Goal: Task Accomplishment & Management: Complete application form

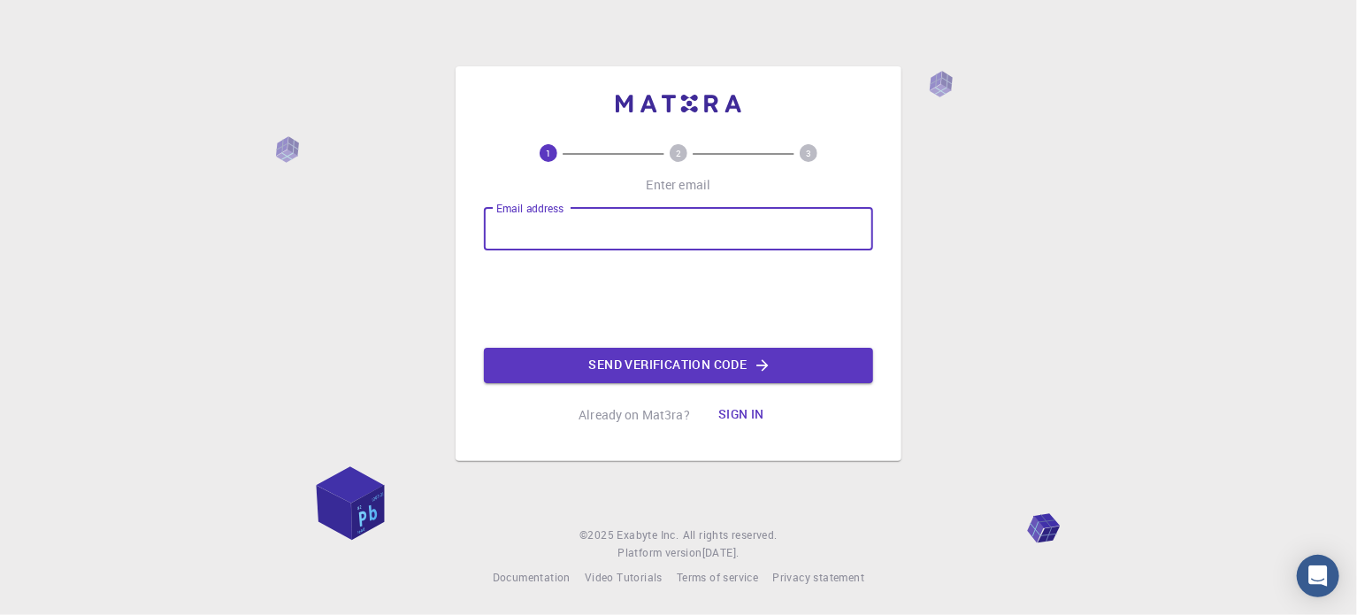
drag, startPoint x: 0, startPoint y: 0, endPoint x: 556, endPoint y: 241, distance: 606.3
click at [556, 241] on input "Email address" at bounding box center [678, 229] width 389 height 42
type input "[EMAIL_ADDRESS][DOMAIN_NAME]"
click at [683, 365] on button "Send verification code" at bounding box center [678, 365] width 389 height 35
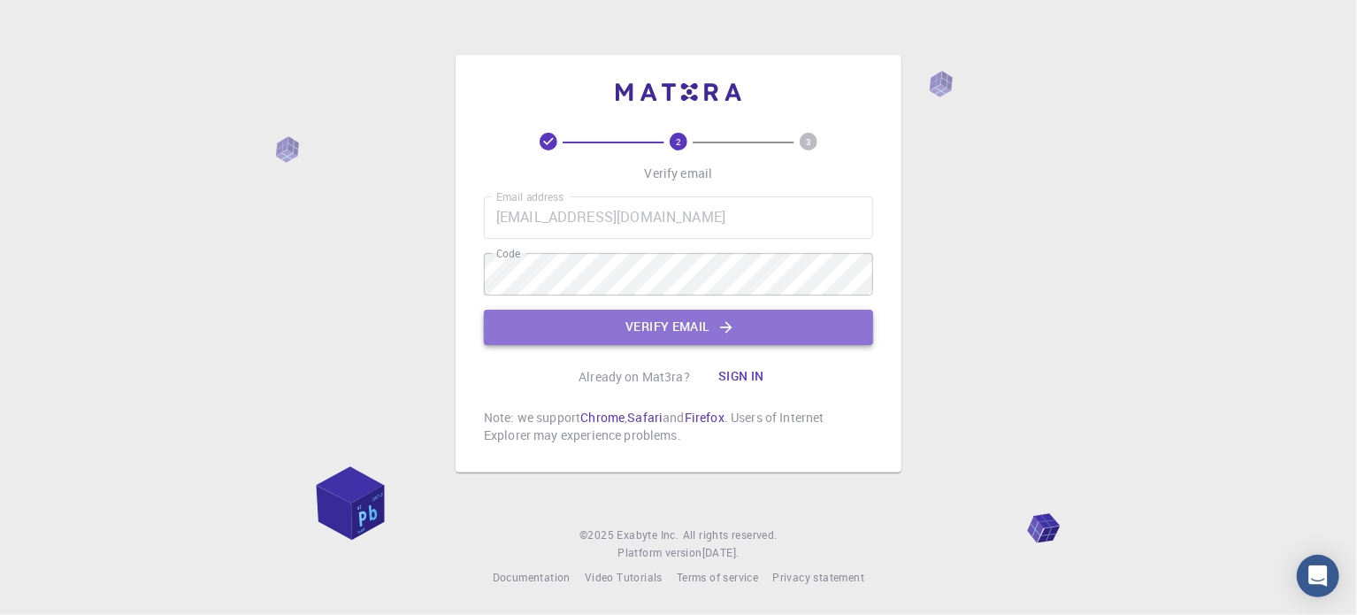
click at [594, 329] on button "Verify email" at bounding box center [678, 327] width 389 height 35
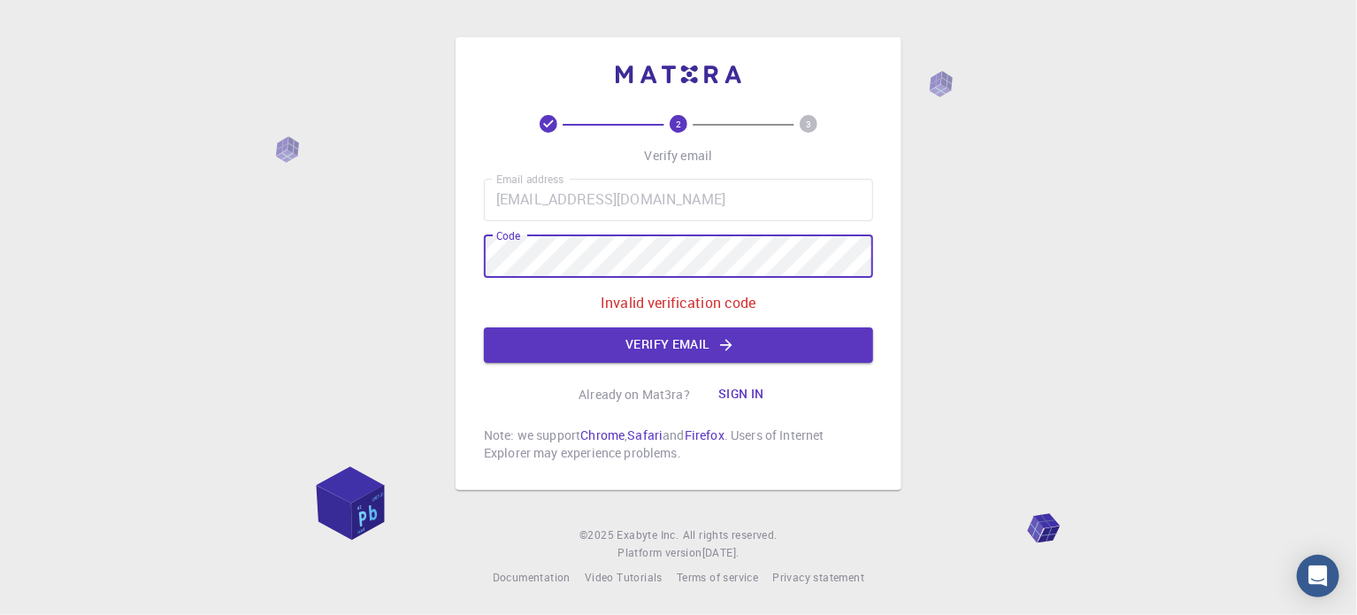
click at [428, 261] on div "2 3 Verify email Email address ananierooo@gmail.com Email address Code Code Inv…" at bounding box center [678, 307] width 1357 height 615
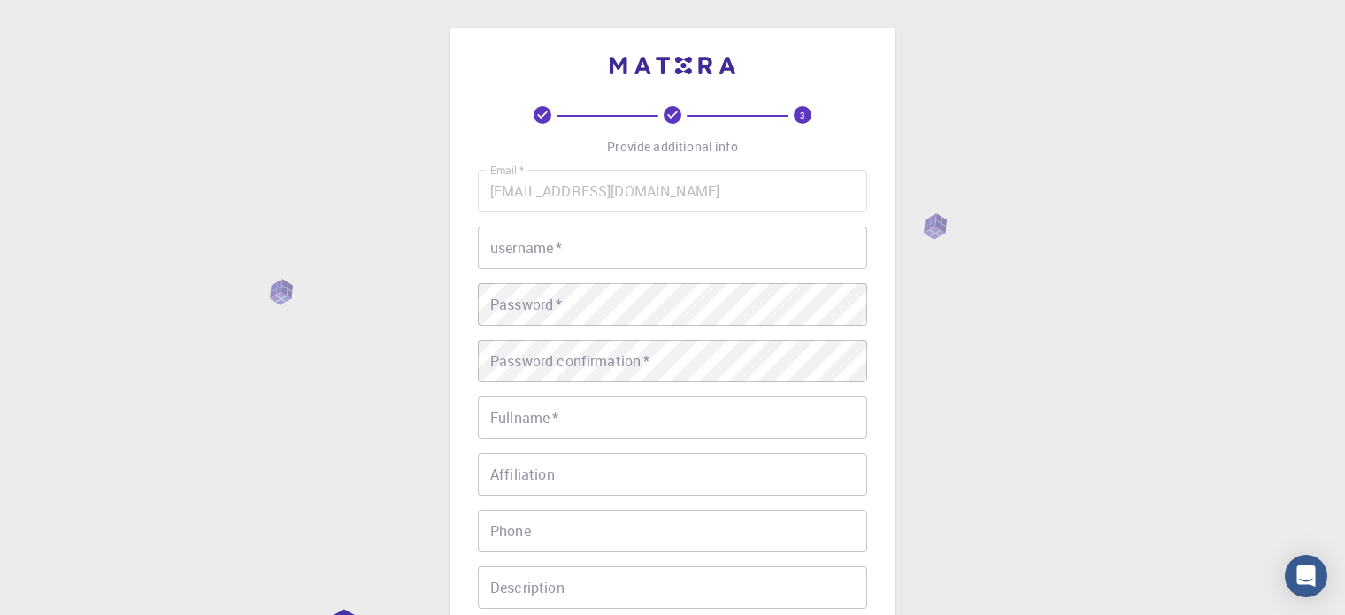
click at [727, 272] on div "Email   * ananierooo@gmail.com Email   * username   * username   * Password   *…" at bounding box center [672, 413] width 389 height 487
click at [710, 253] on input "username   *" at bounding box center [672, 247] width 389 height 42
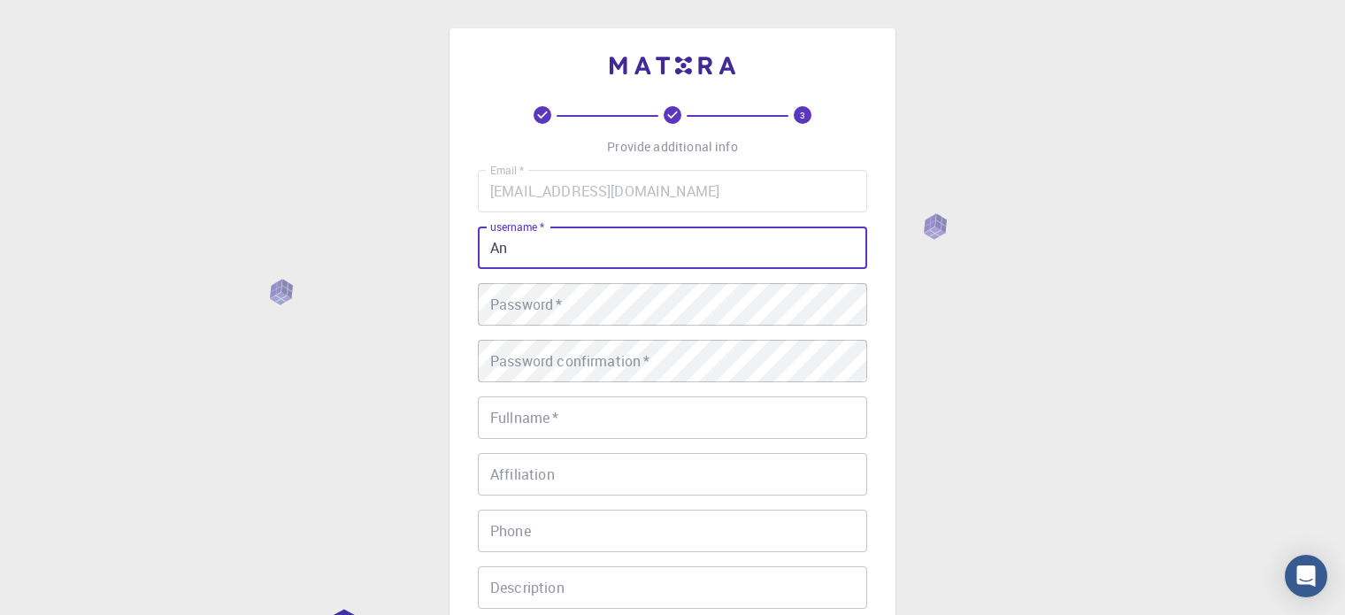
type input "A"
type input "ananiero"
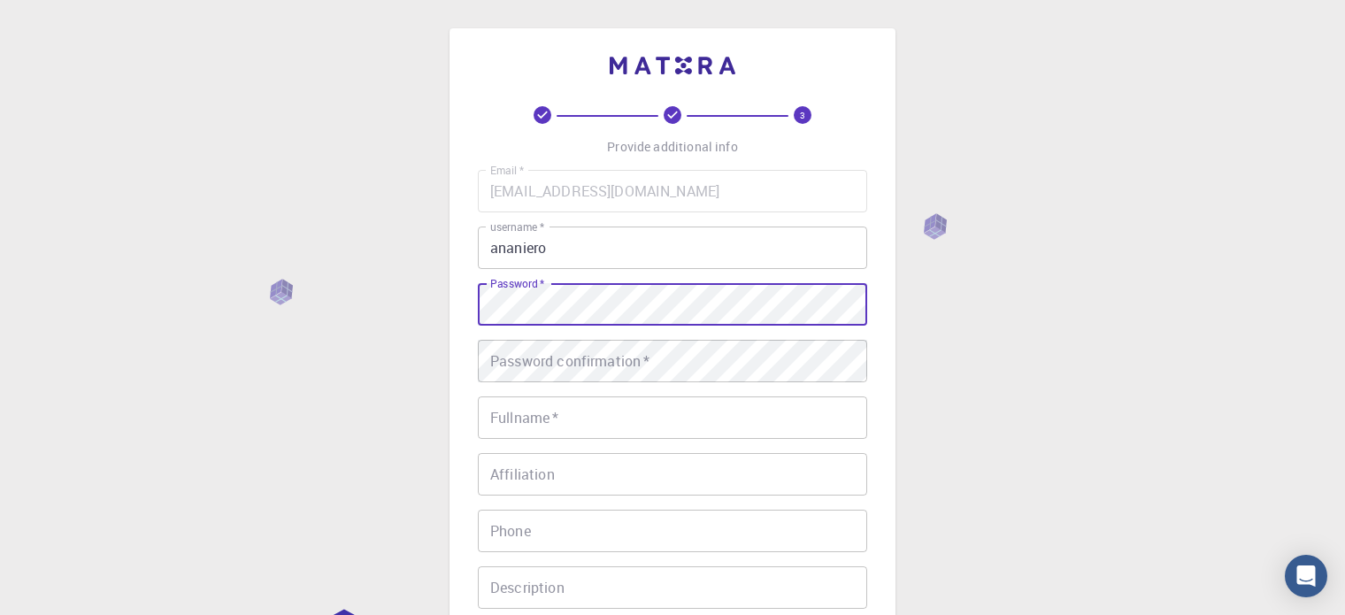
click at [381, 305] on div "3 Provide additional info Email   * ananierooo@gmail.com Email   * username   *…" at bounding box center [672, 450] width 1345 height 901
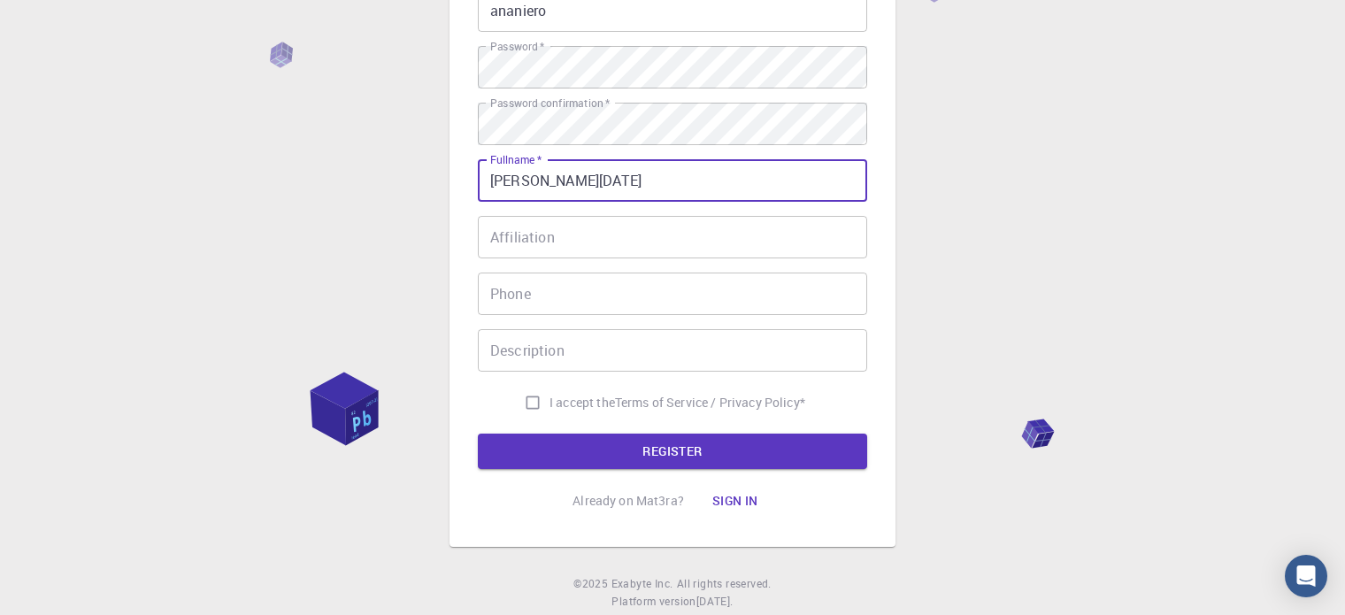
scroll to position [284, 0]
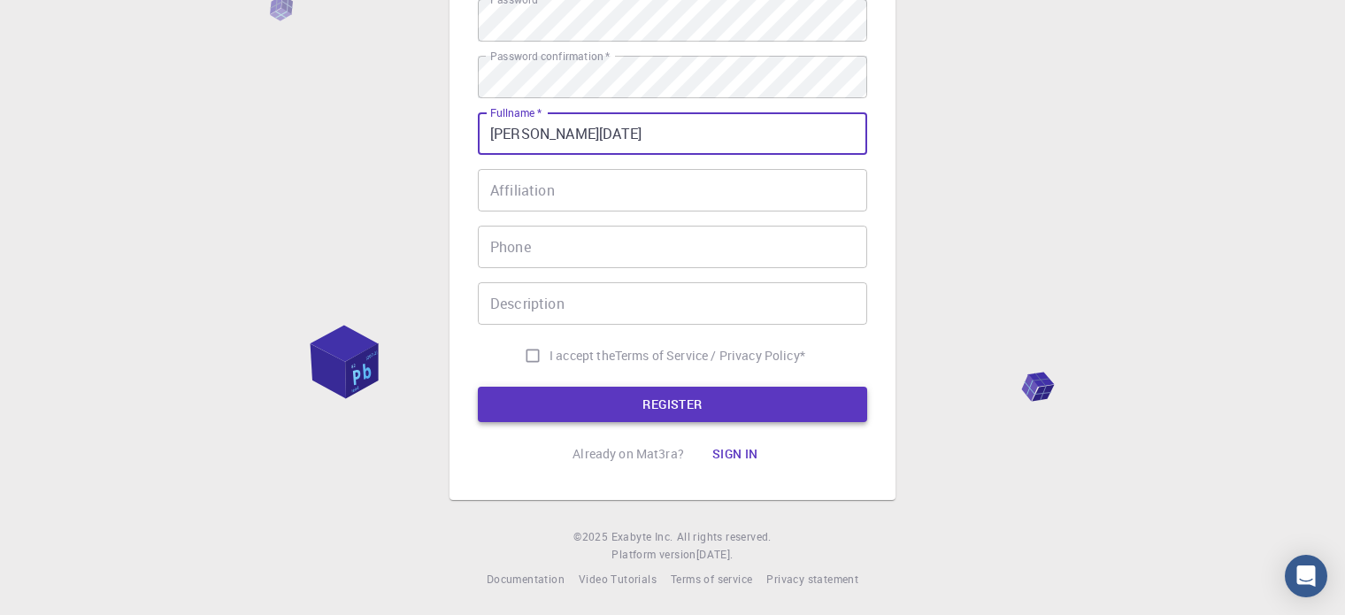
type input "[PERSON_NAME][DATE]"
click at [544, 403] on button "REGISTER" at bounding box center [672, 404] width 389 height 35
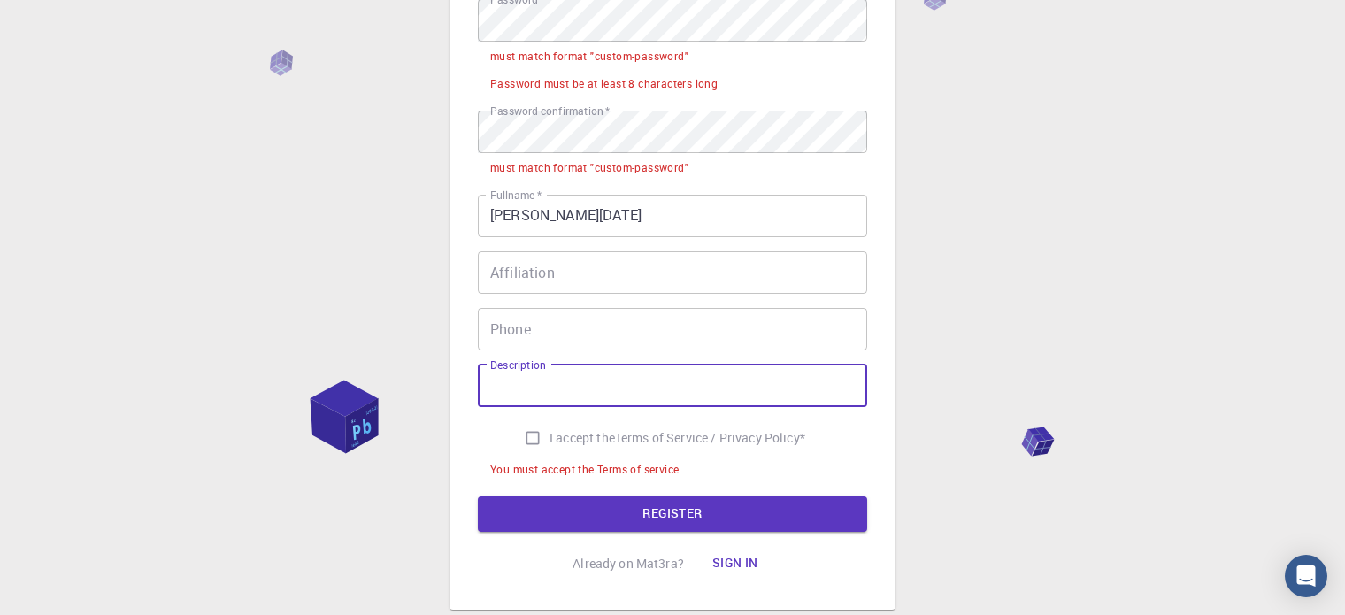
drag, startPoint x: 544, startPoint y: 403, endPoint x: 514, endPoint y: 434, distance: 43.2
click at [514, 434] on div "Email   * ananierooo@gmail.com Email   * username   * ananiero username   * Pas…" at bounding box center [672, 184] width 389 height 596
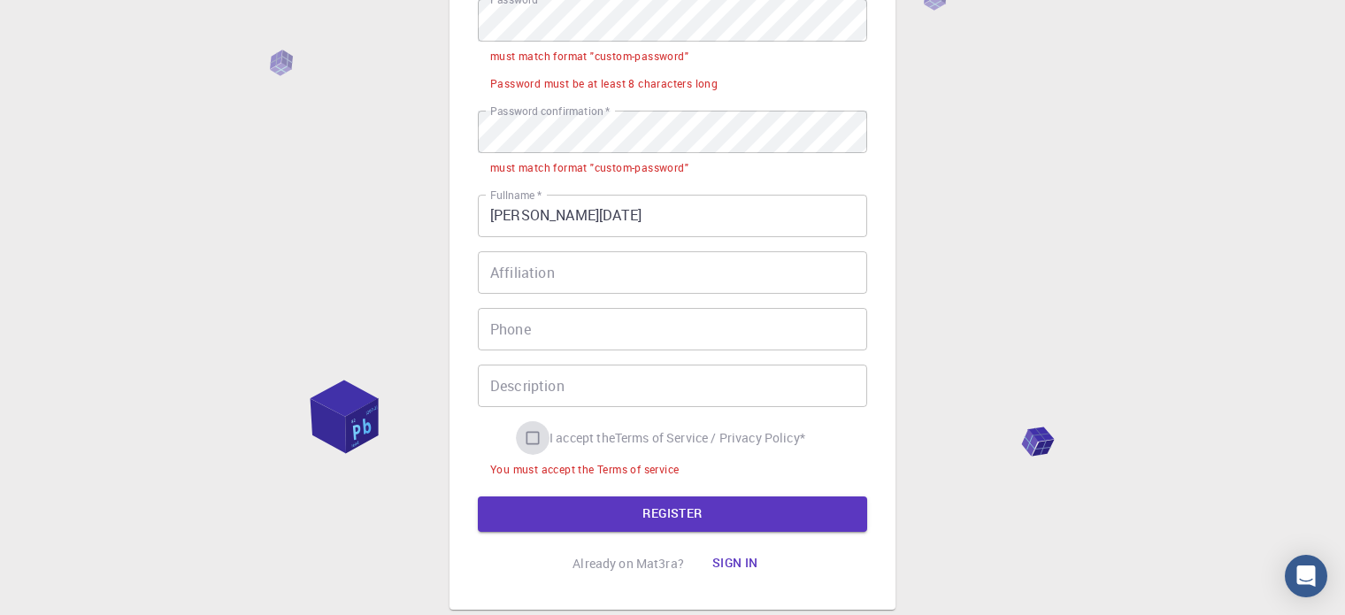
click at [516, 434] on input "I accept the Terms of Service / Privacy Policy *" at bounding box center [533, 438] width 34 height 34
checkbox input "true"
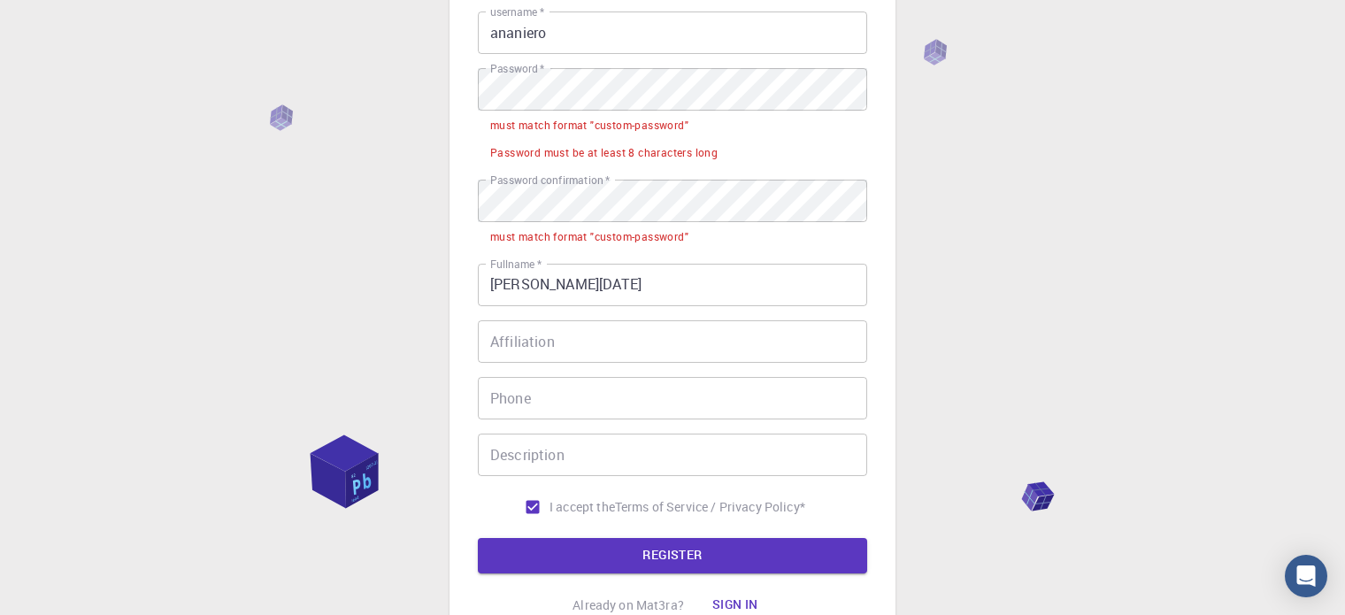
scroll to position [214, 0]
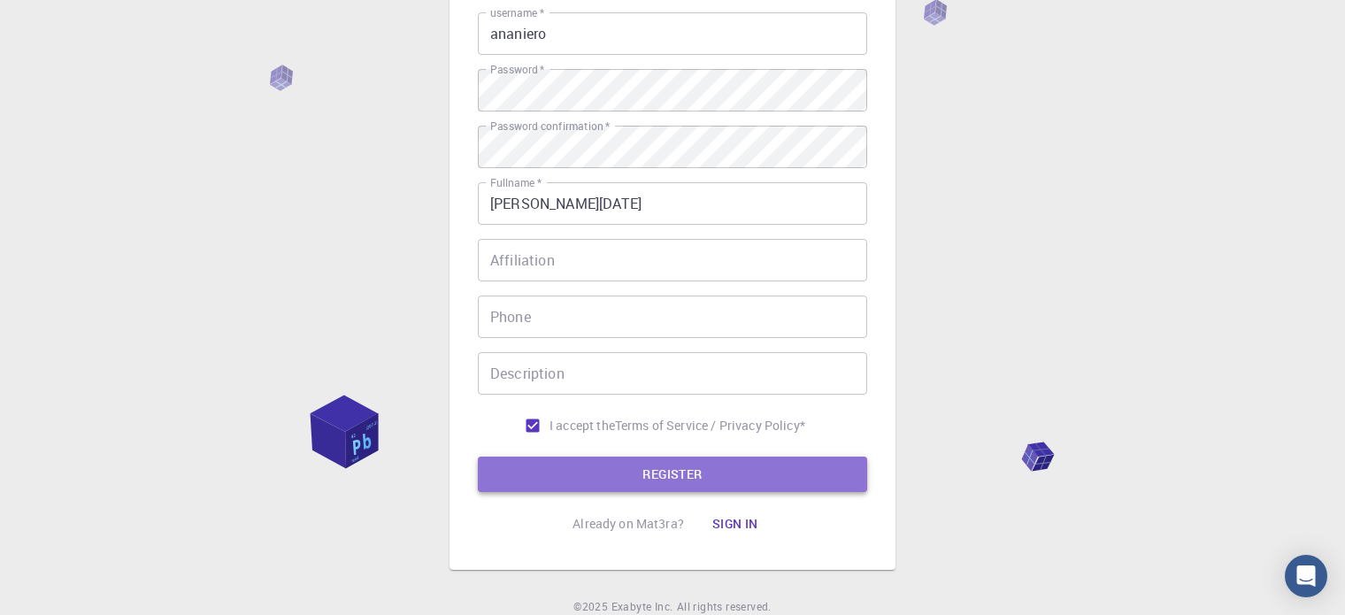
click at [576, 478] on button "REGISTER" at bounding box center [672, 474] width 389 height 35
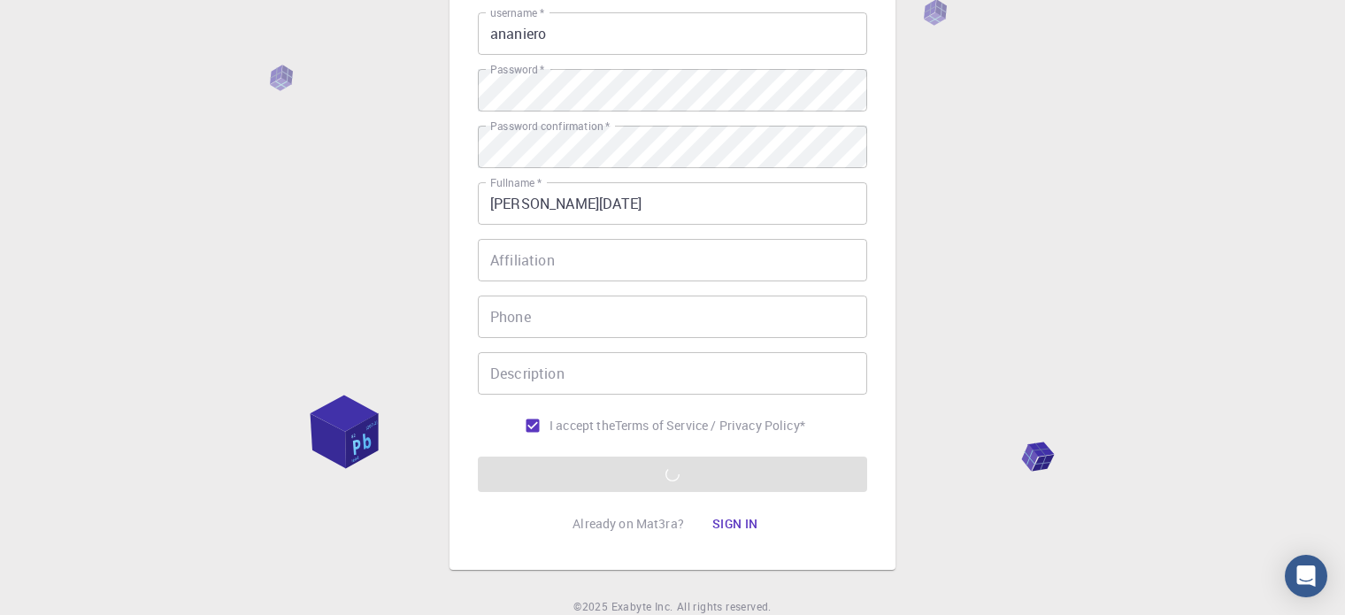
scroll to position [0, 0]
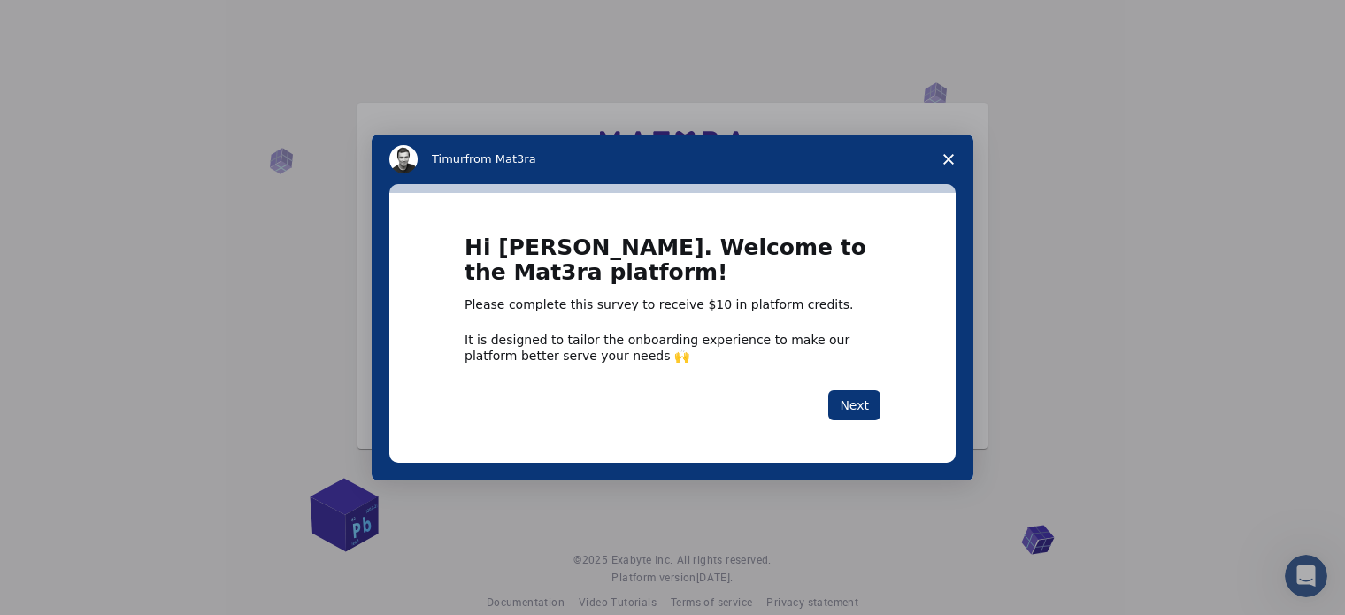
click at [945, 152] on span "Close survey" at bounding box center [949, 159] width 50 height 50
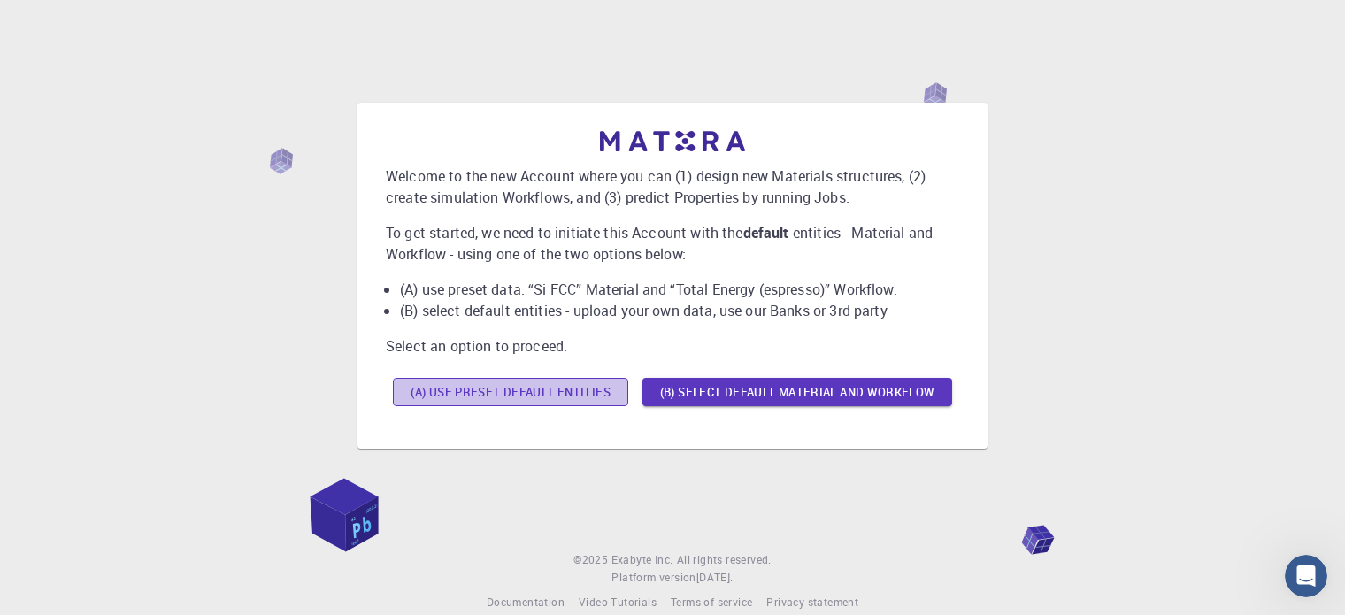
click at [595, 400] on button "(A) Use preset default entities" at bounding box center [510, 392] width 235 height 28
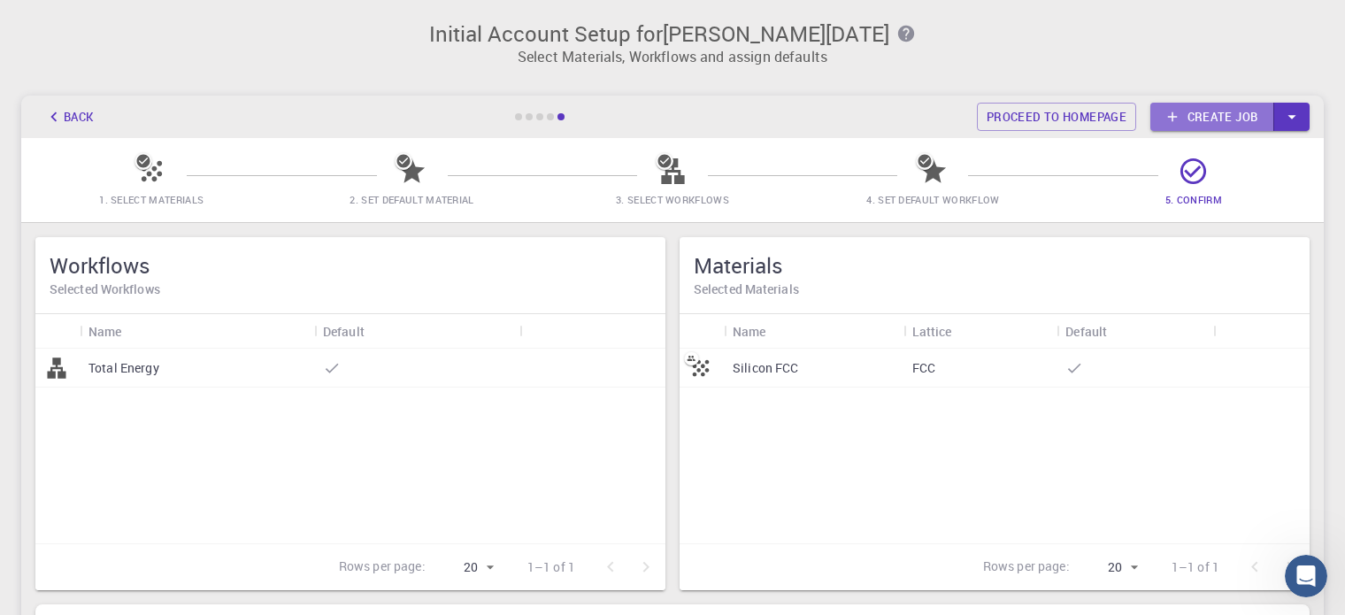
click at [1213, 106] on link "Create job" at bounding box center [1212, 117] width 124 height 28
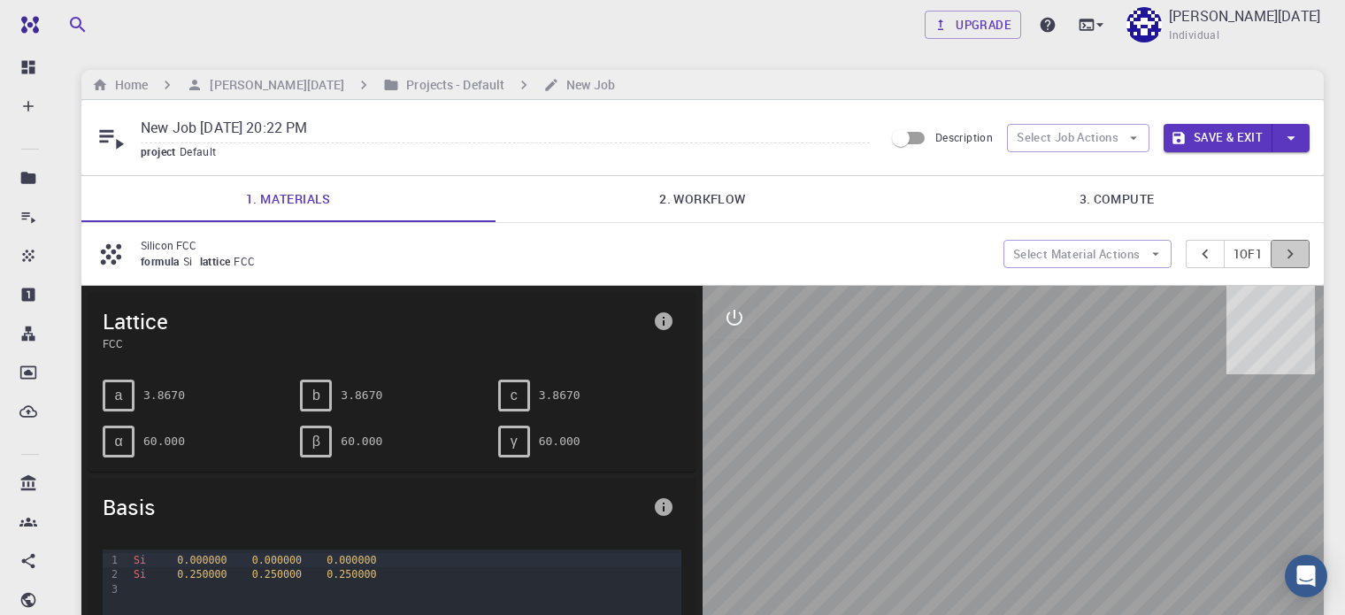
click at [1292, 248] on icon "pager" at bounding box center [1289, 253] width 19 height 19
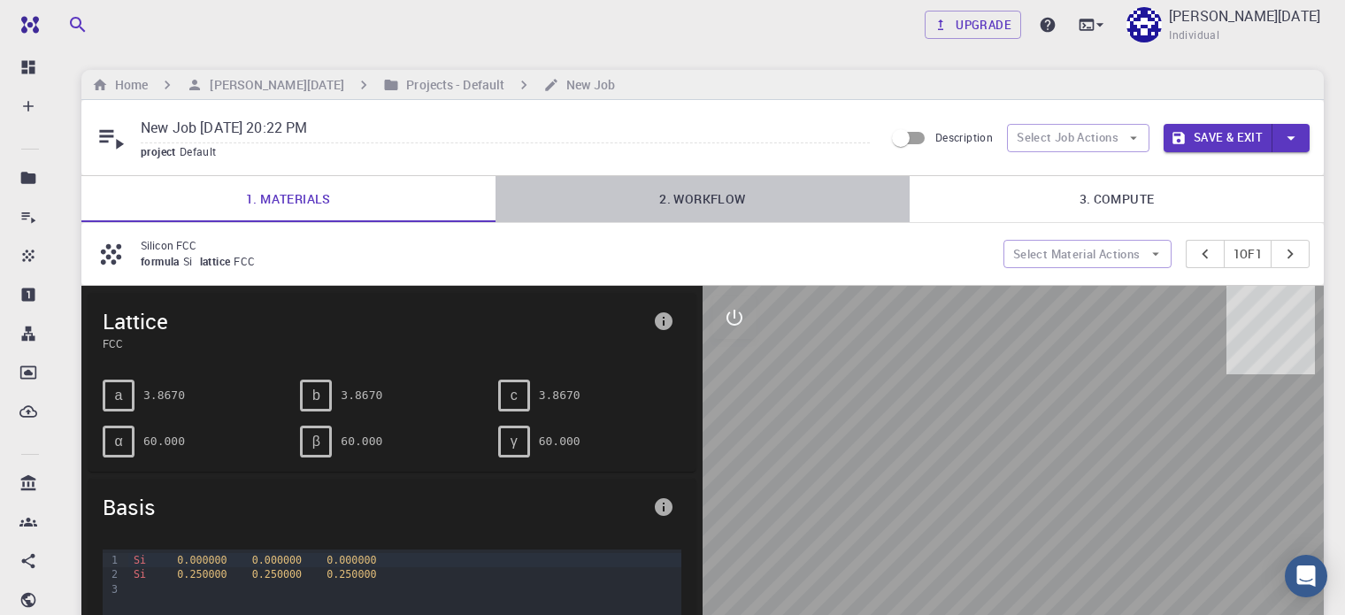
click at [734, 193] on link "2. Workflow" at bounding box center [702, 199] width 414 height 46
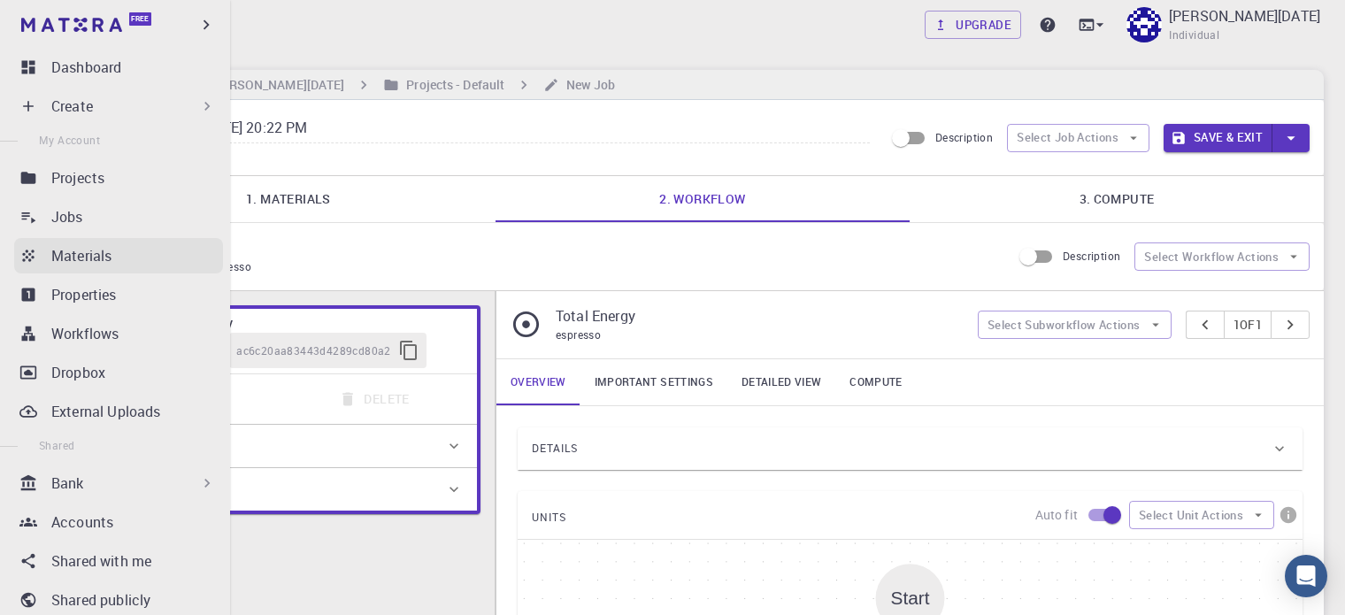
click at [81, 256] on p "Materials" at bounding box center [81, 255] width 60 height 21
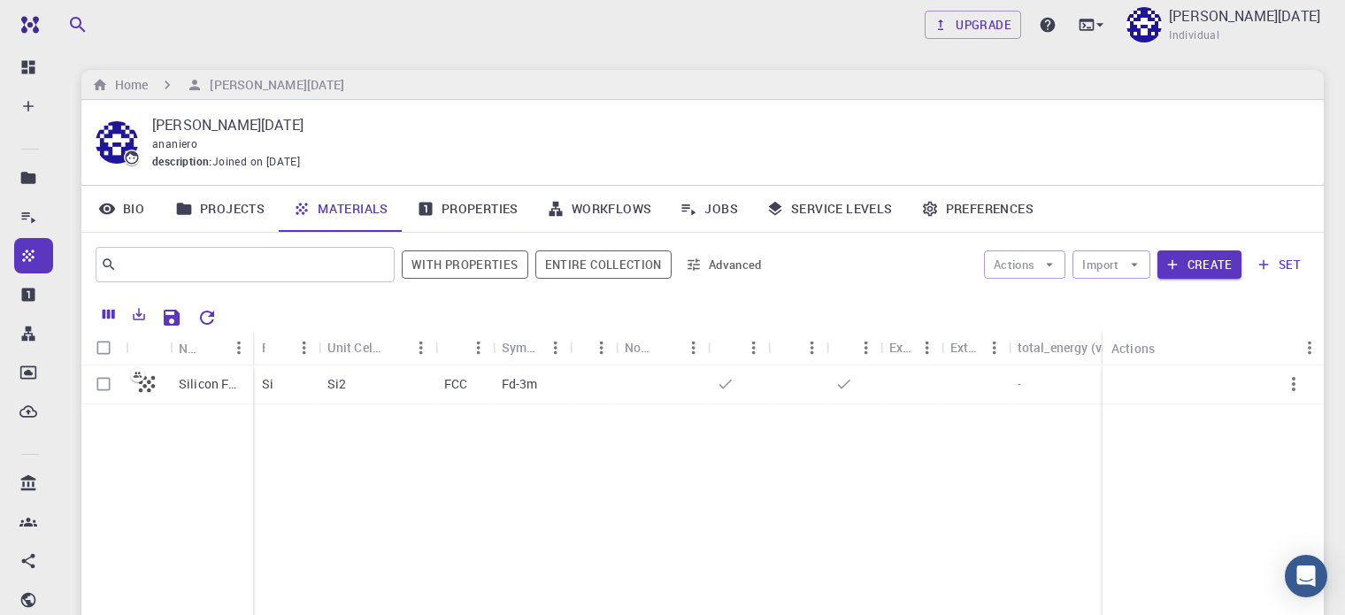
click at [238, 261] on input "text" at bounding box center [238, 264] width 243 height 25
type input "perovskite"
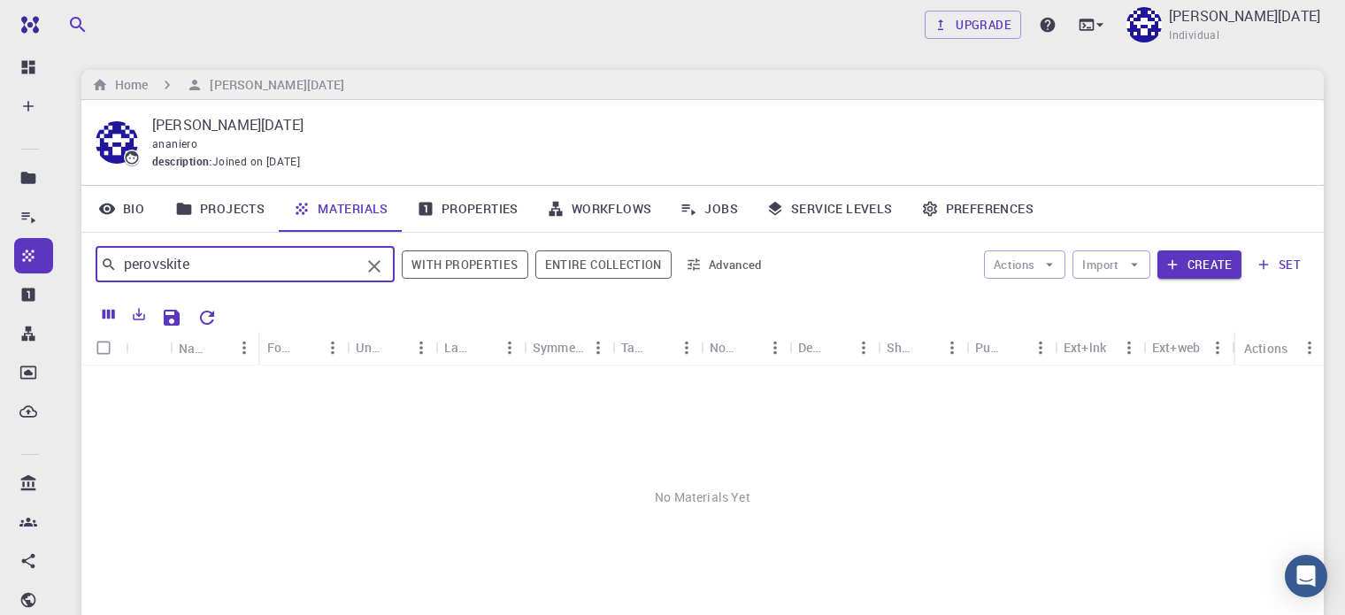
drag, startPoint x: 239, startPoint y: 275, endPoint x: 31, endPoint y: 275, distance: 207.9
click at [31, 275] on div "Free Dashboard Create New Job New Material Create Material Upload File Import f…" at bounding box center [672, 406] width 1345 height 813
click at [409, 62] on div "Upgrade [PERSON_NAME][DATE] Individual Home [PERSON_NAME][DATE] [PERSON_NAME] […" at bounding box center [702, 406] width 1285 height 813
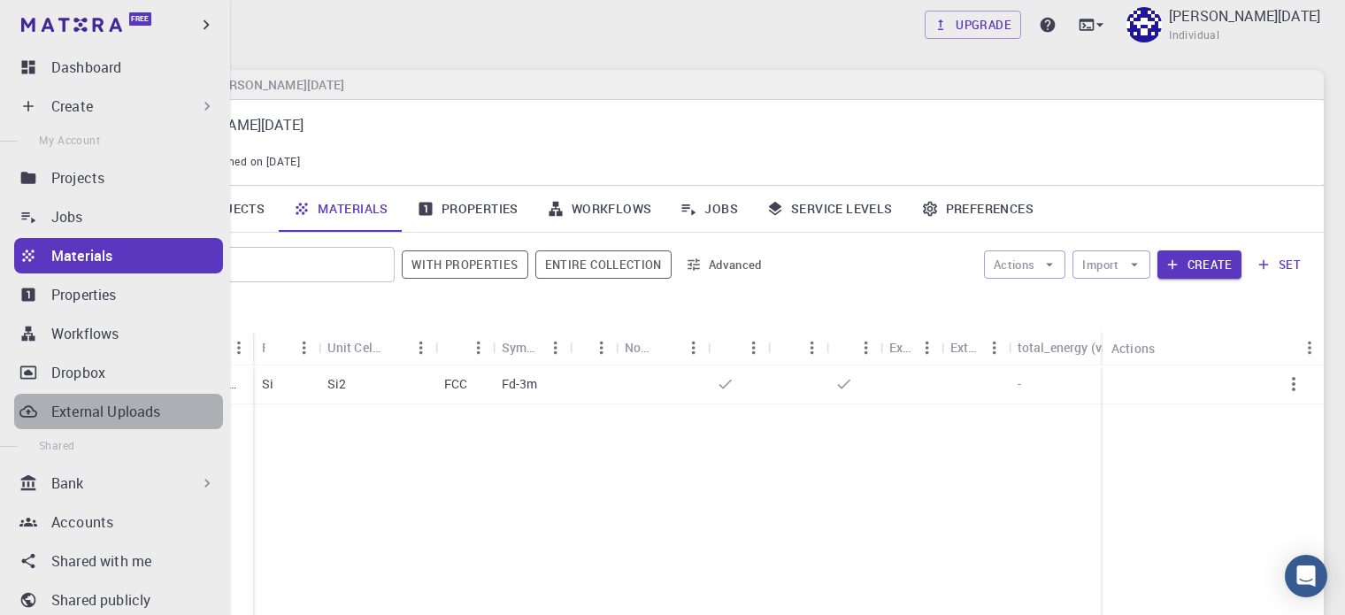
click at [143, 403] on p "External Uploads" at bounding box center [105, 411] width 109 height 21
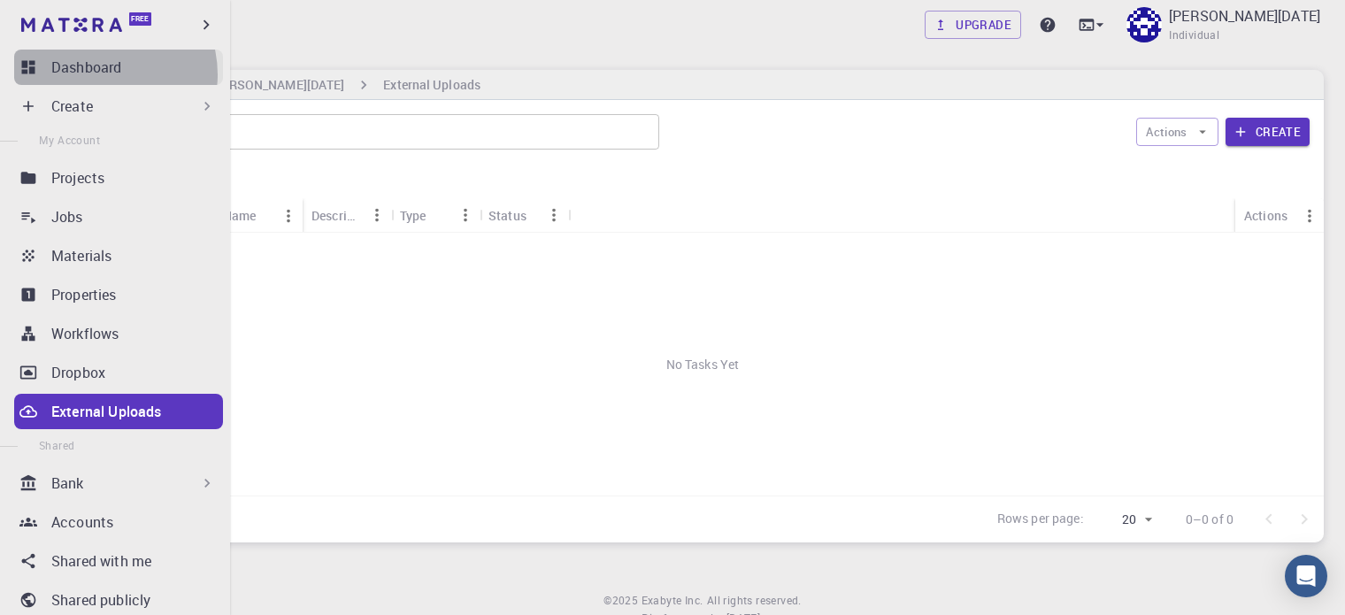
click at [102, 74] on p "Dashboard" at bounding box center [86, 67] width 70 height 21
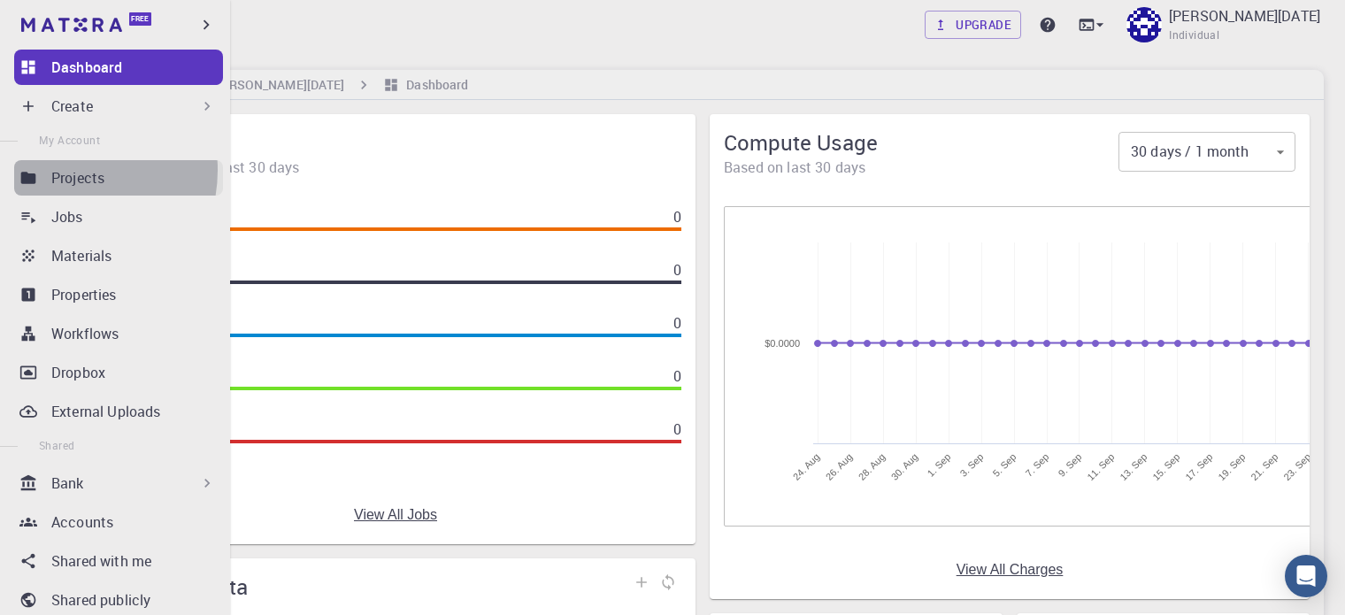
click at [63, 170] on p "Projects" at bounding box center [77, 177] width 53 height 21
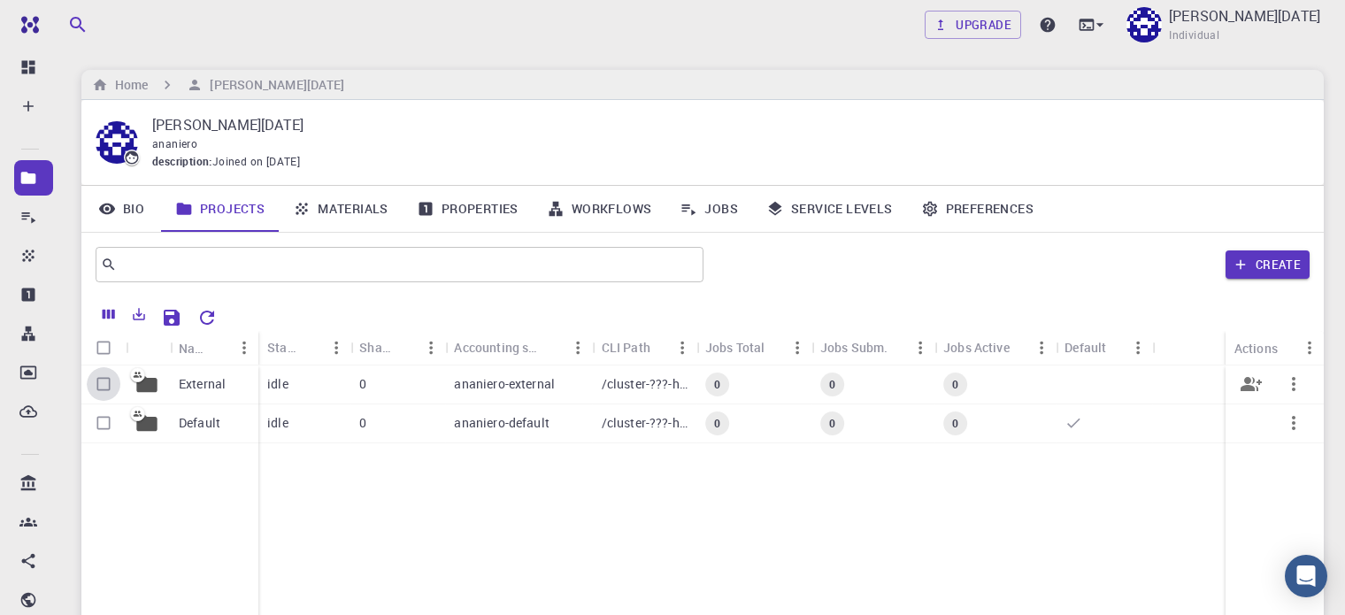
click at [100, 394] on input "Select row" at bounding box center [104, 384] width 34 height 34
checkbox input "true"
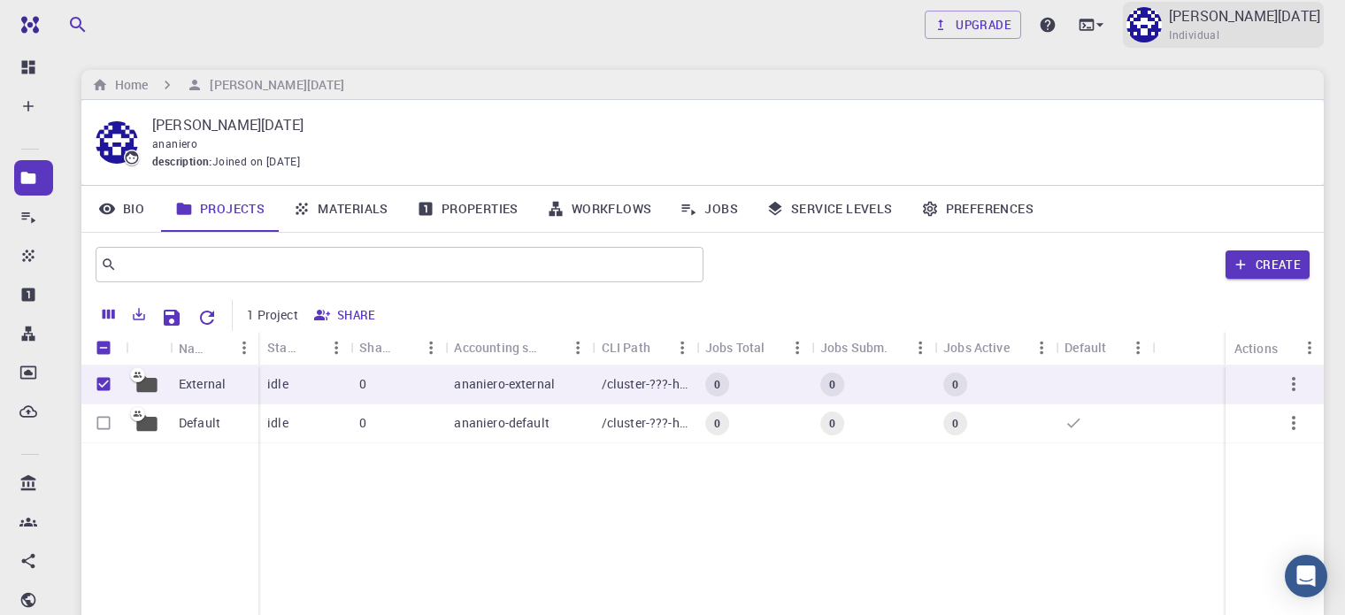
click at [1255, 17] on p "[PERSON_NAME][DATE]" at bounding box center [1244, 15] width 151 height 21
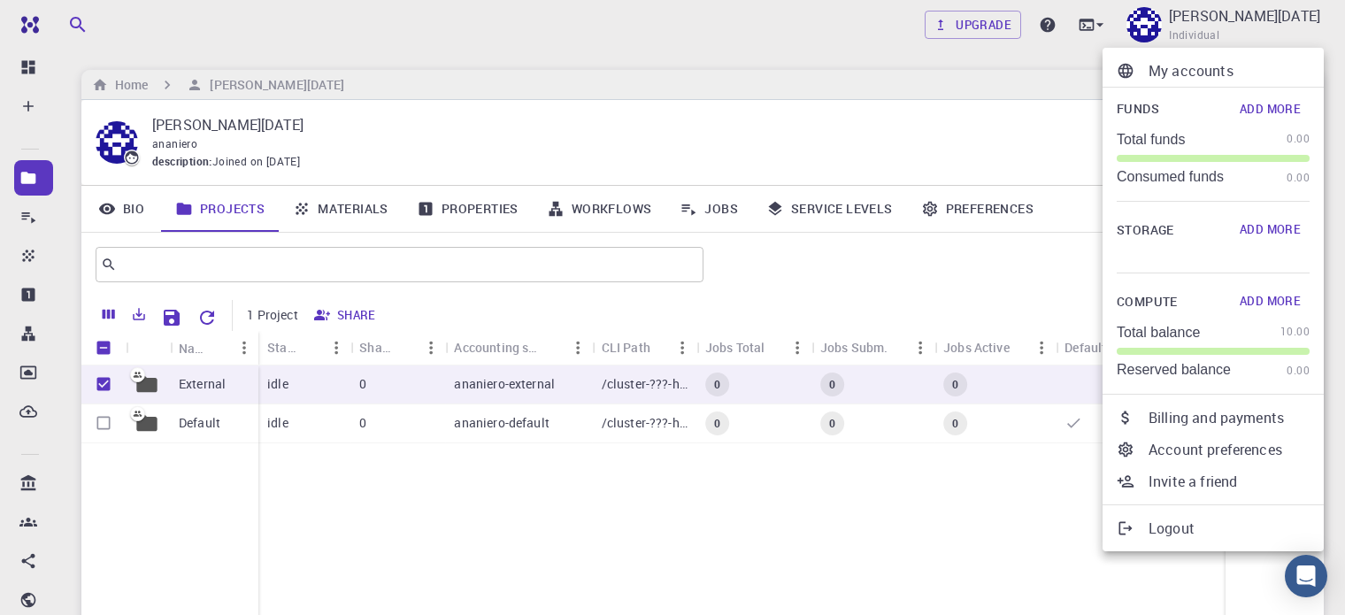
click at [63, 195] on div at bounding box center [672, 307] width 1345 height 615
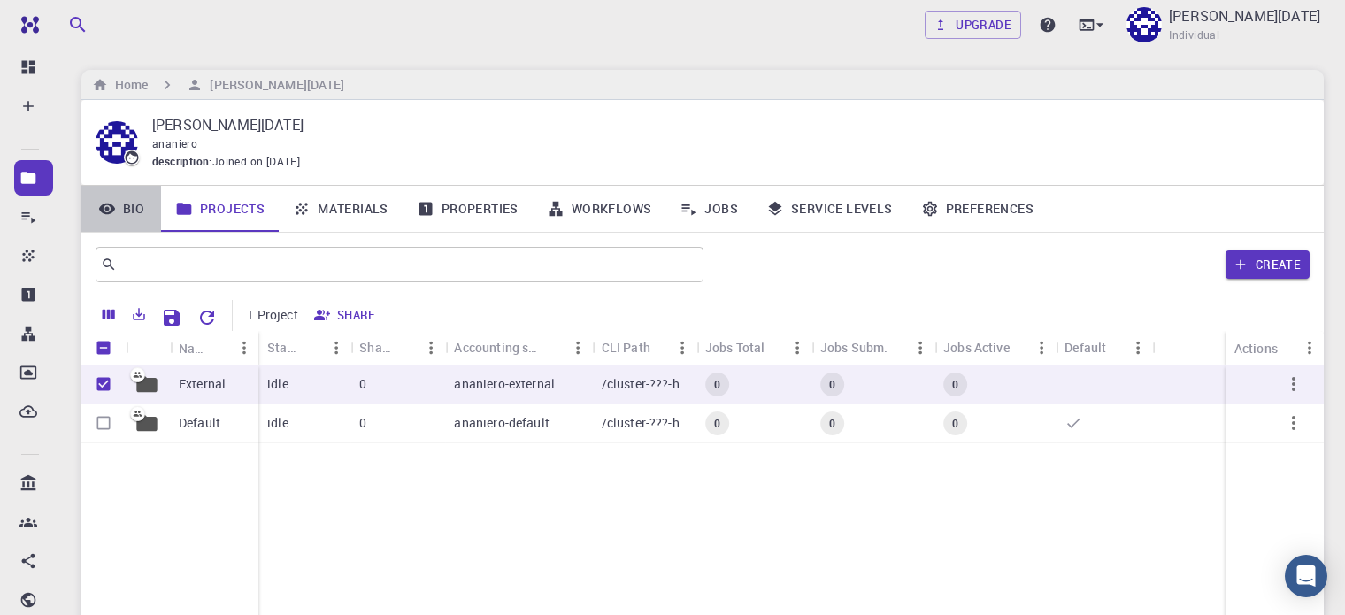
click at [158, 209] on link "Bio" at bounding box center [121, 209] width 80 height 46
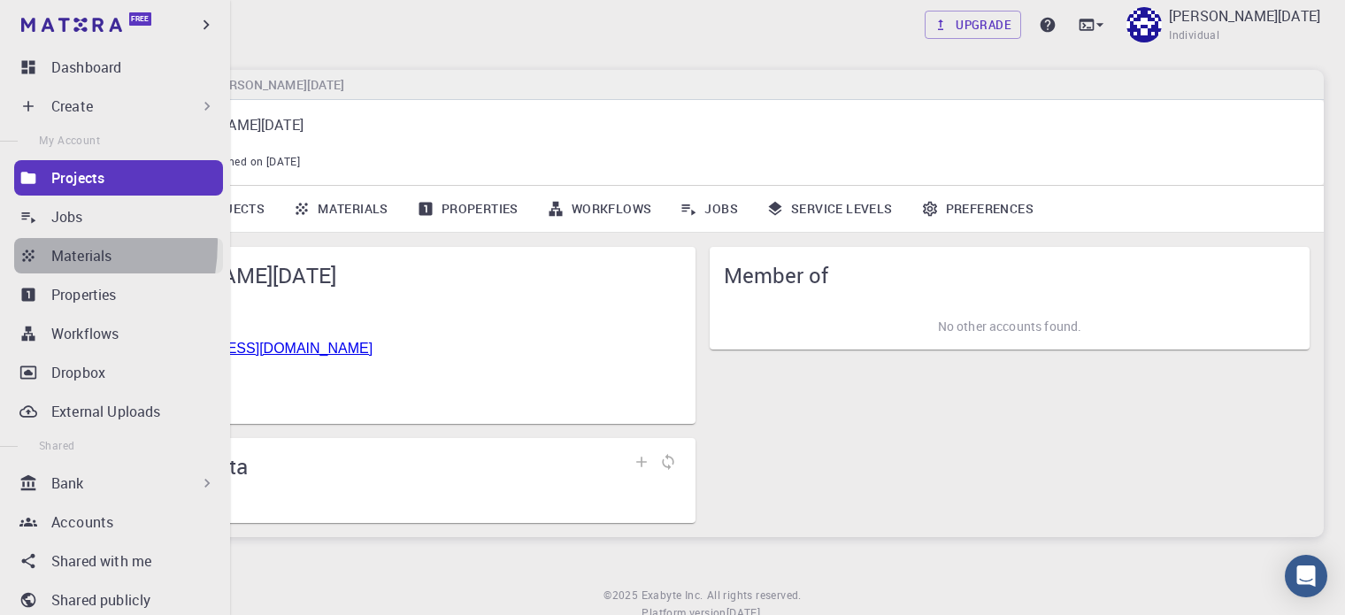
click at [24, 242] on link "Materials" at bounding box center [118, 255] width 209 height 35
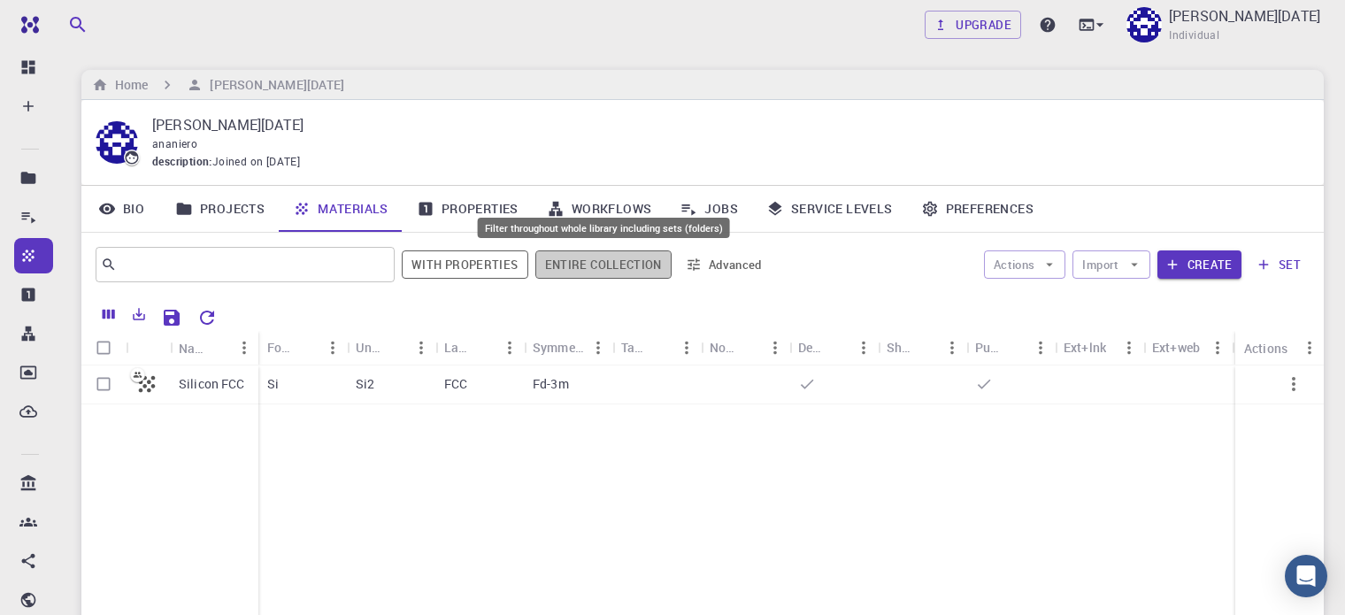
click at [622, 261] on button "Entire collection" at bounding box center [603, 264] width 136 height 28
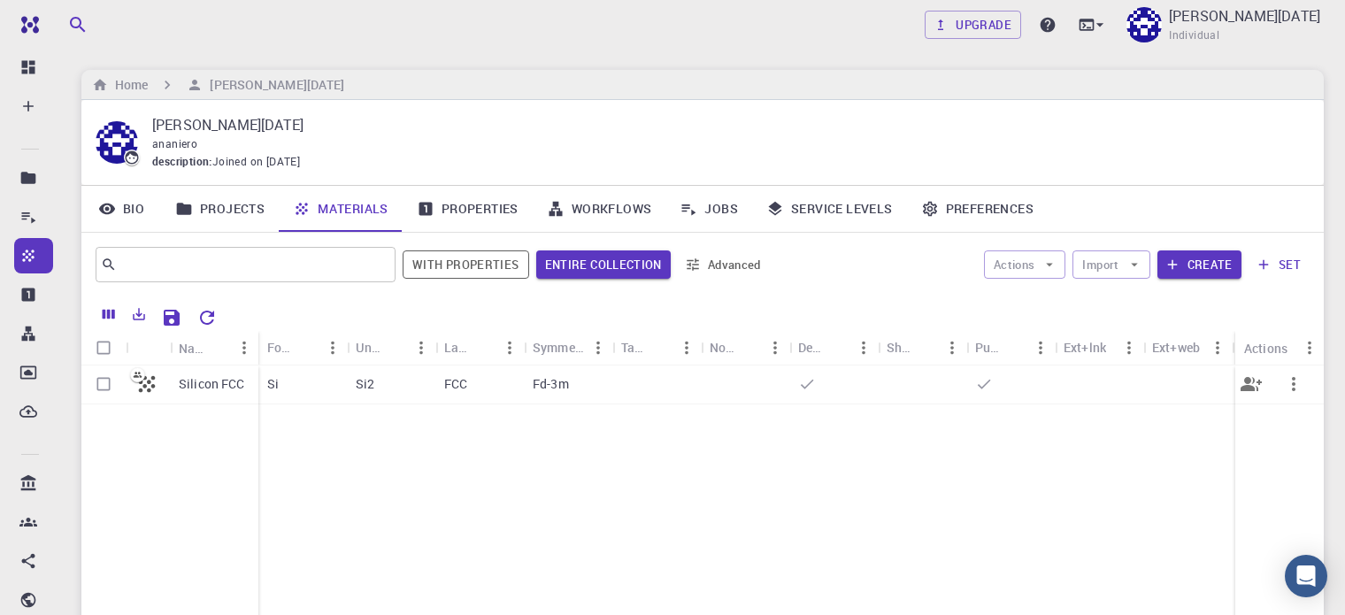
click at [610, 375] on div "Fd-3m" at bounding box center [568, 384] width 88 height 39
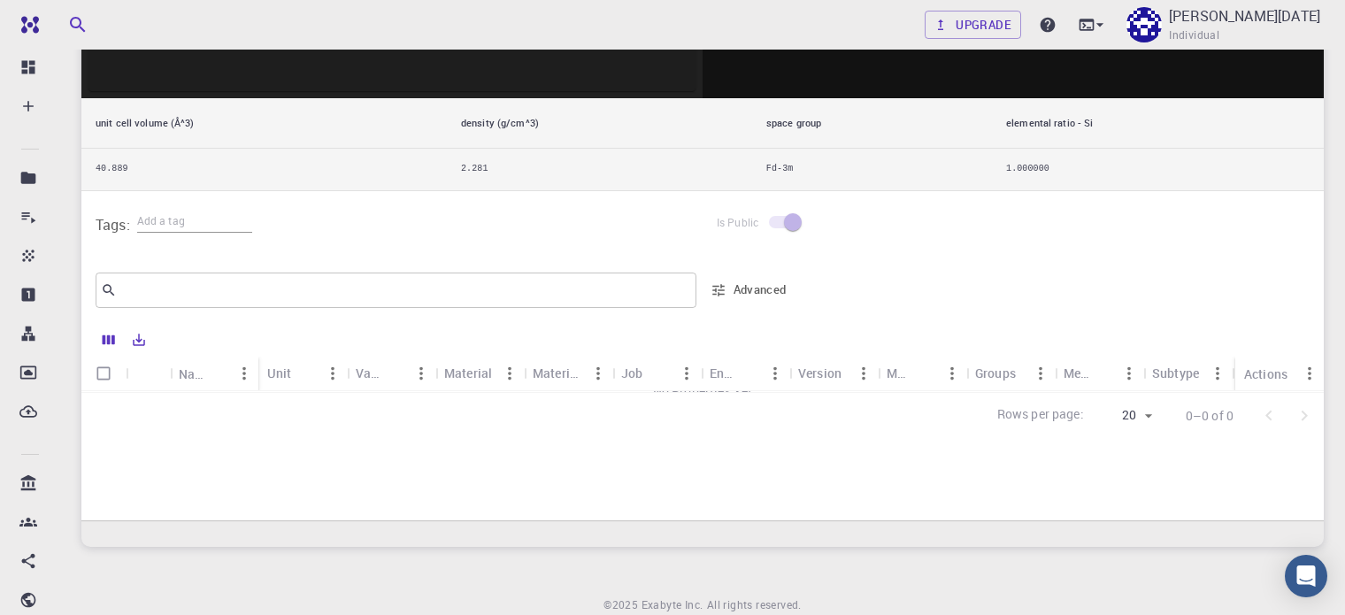
scroll to position [622, 0]
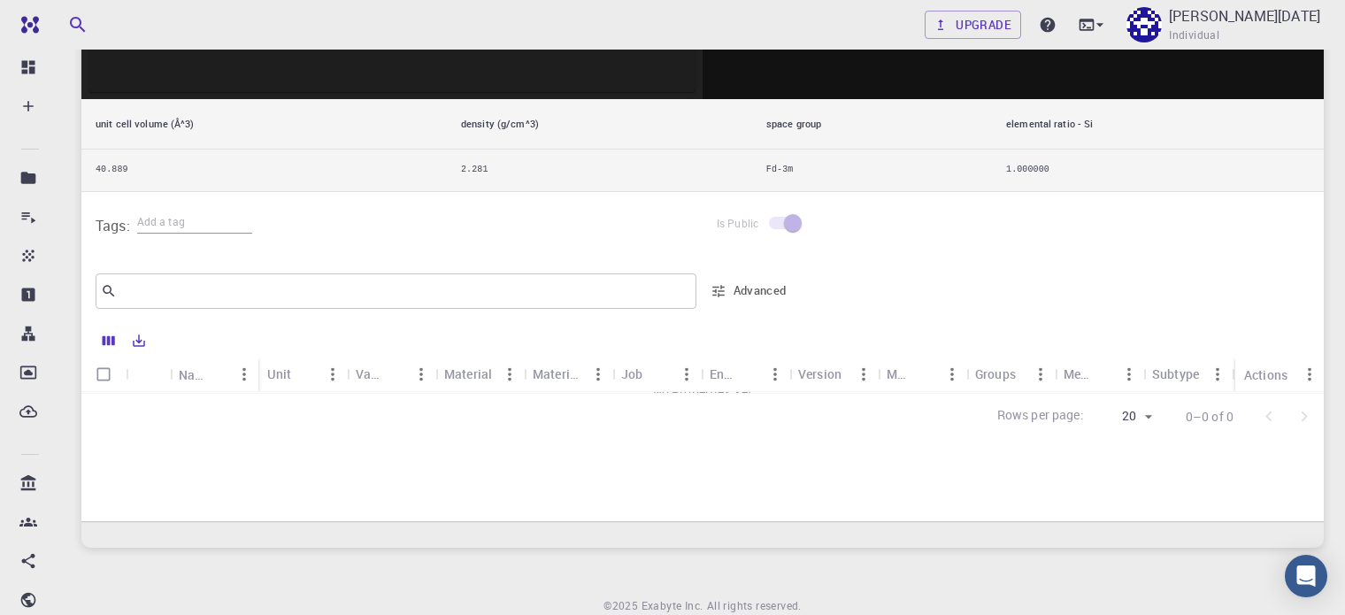
click at [655, 312] on div "​ Advanced" at bounding box center [702, 291] width 1242 height 64
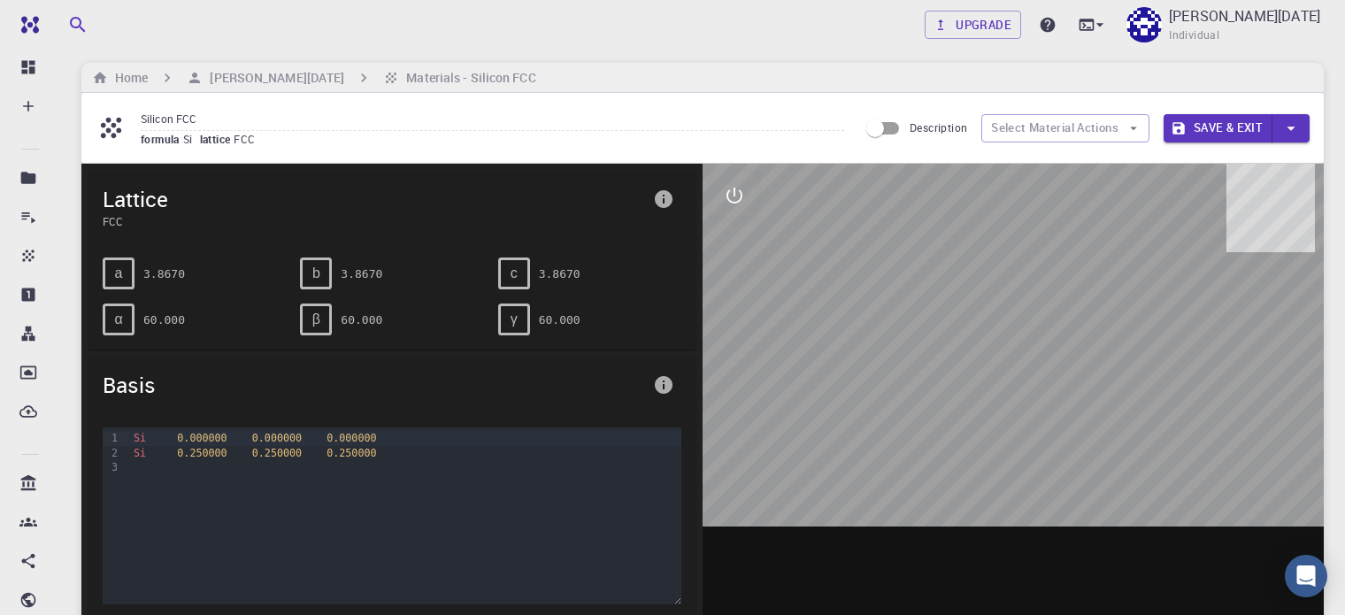
scroll to position [0, 0]
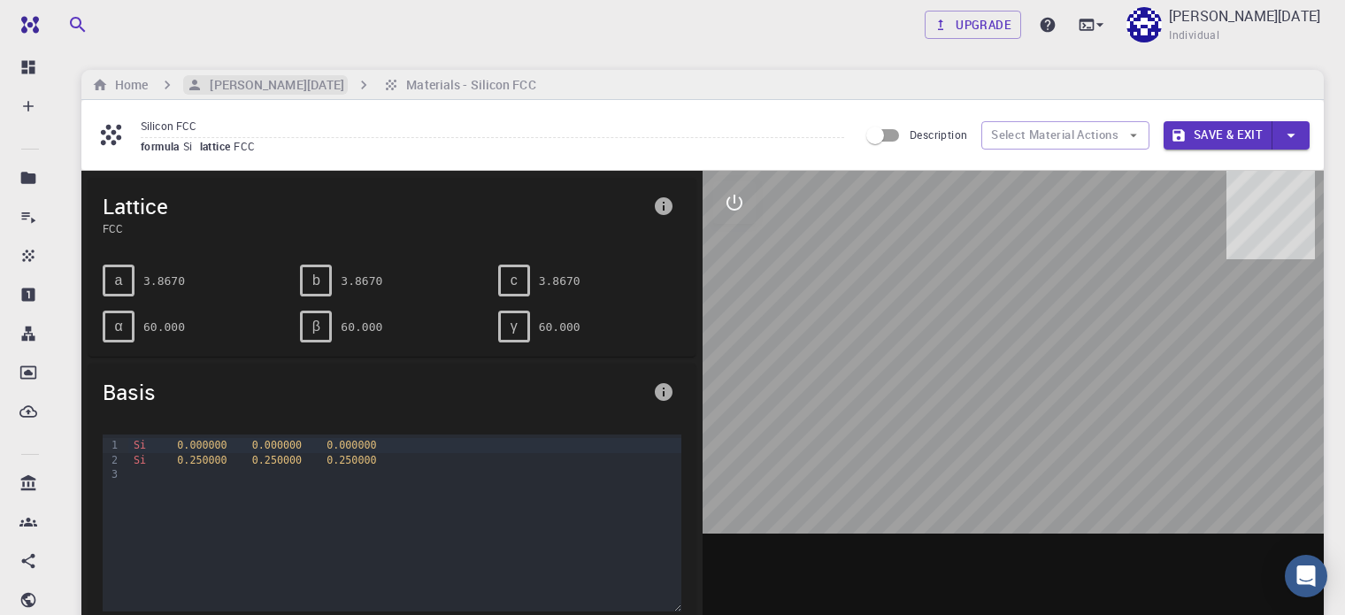
click at [288, 75] on h6 "[PERSON_NAME][DATE]" at bounding box center [274, 84] width 142 height 19
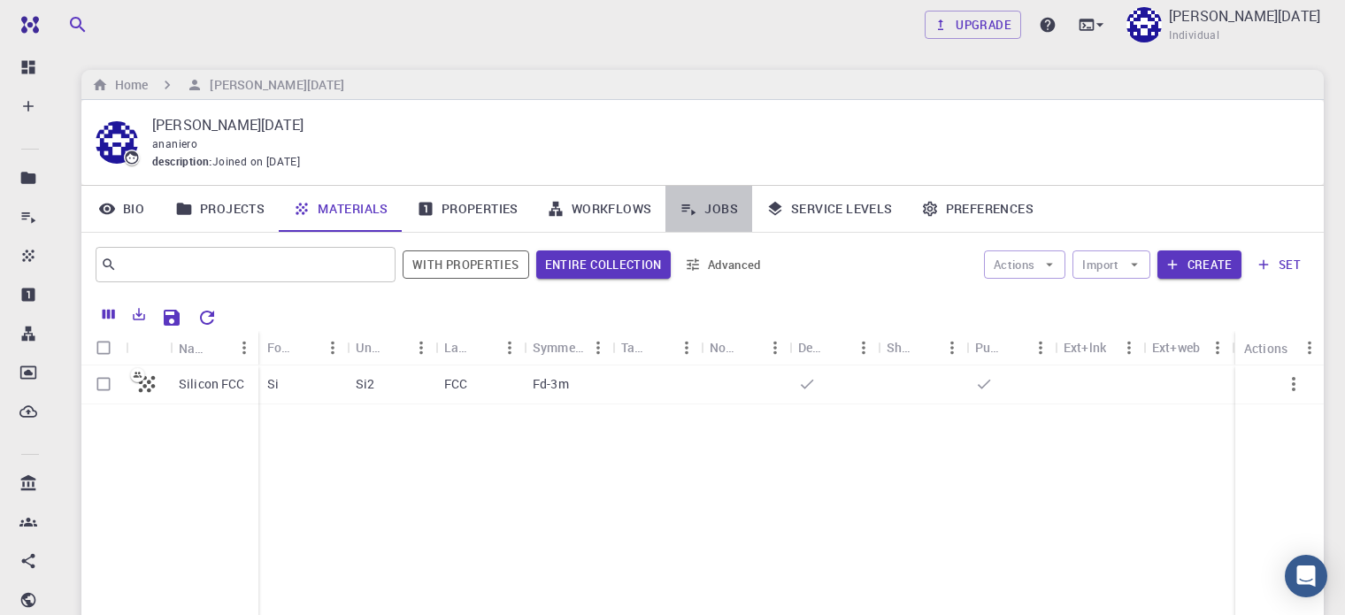
click at [698, 199] on link "Jobs" at bounding box center [708, 209] width 87 height 46
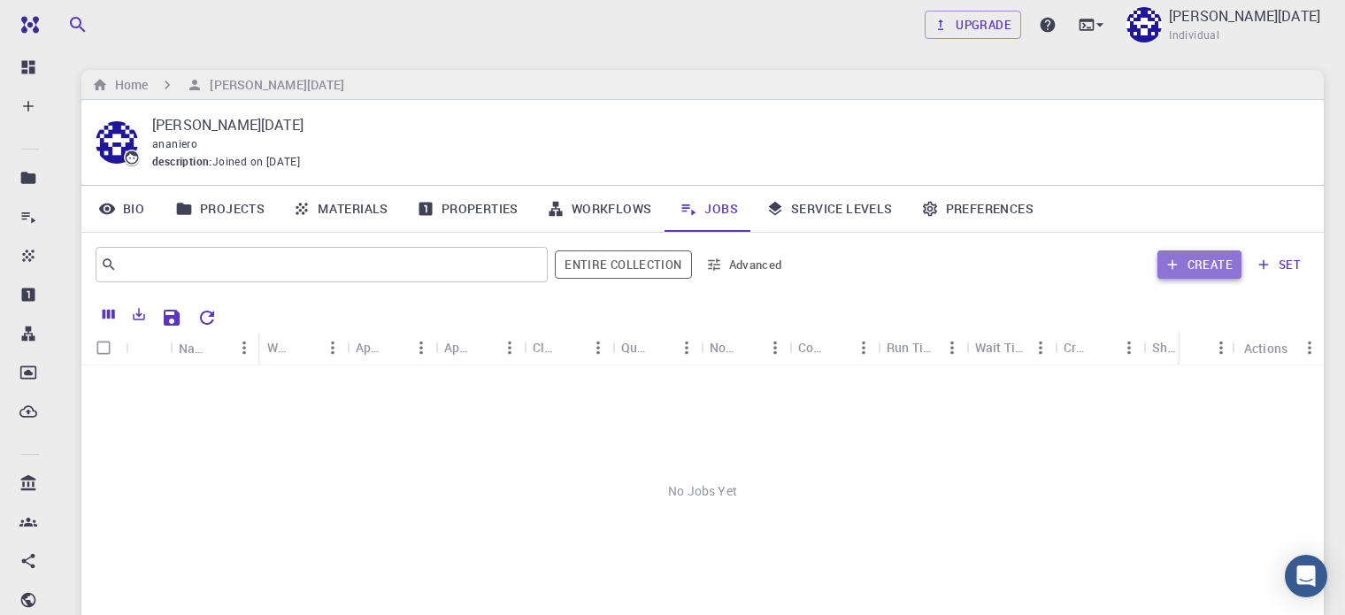
click at [1220, 265] on button "Create" at bounding box center [1199, 264] width 84 height 28
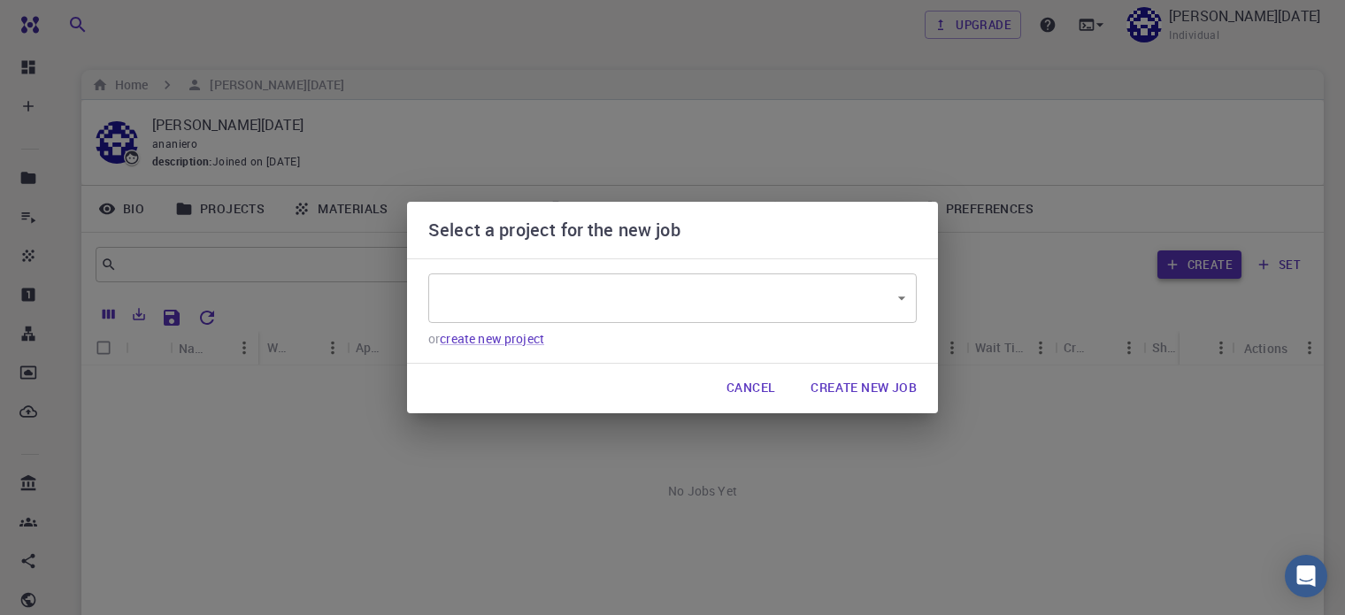
type input "uXy3oMkuZNRtkGvok"
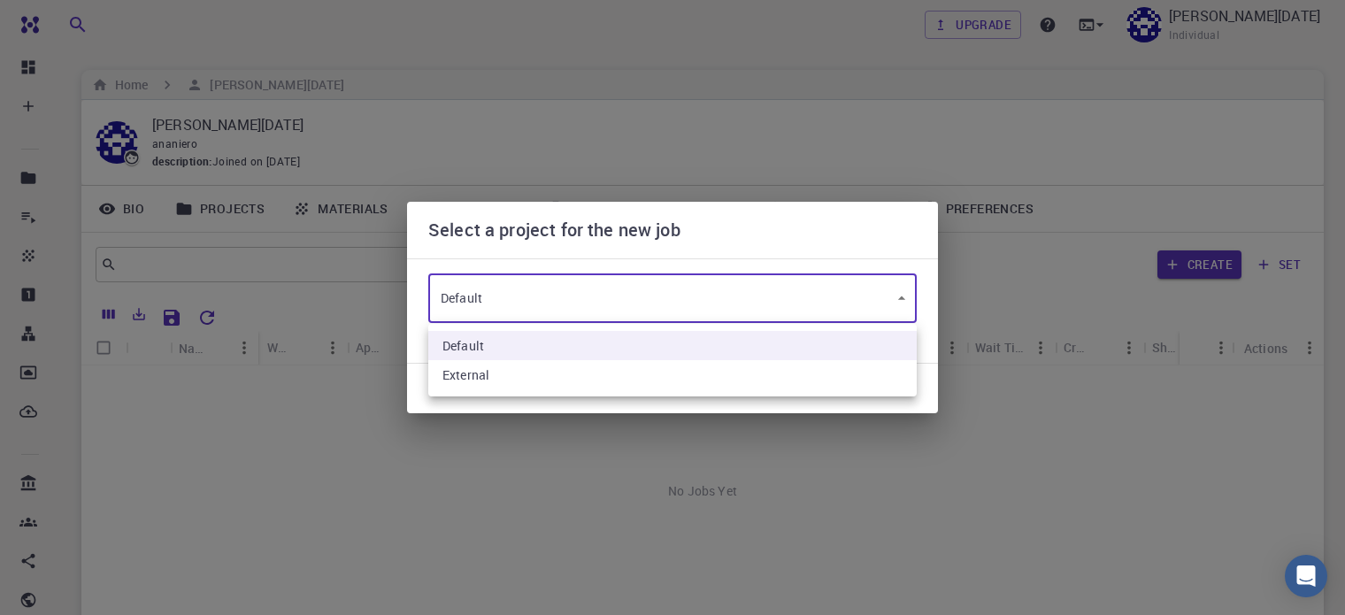
click at [881, 284] on body "Free Dashboard Create New Job New Material Create Material Upload File Import f…" at bounding box center [672, 406] width 1345 height 813
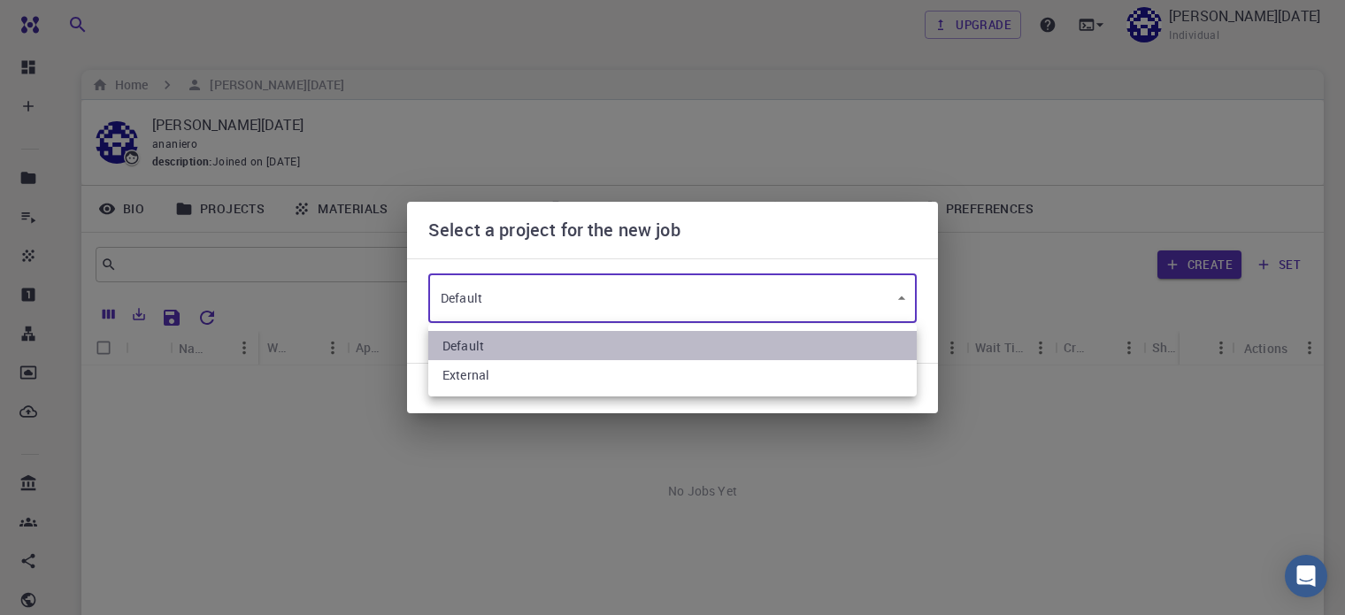
click at [843, 343] on li "Default" at bounding box center [672, 345] width 488 height 29
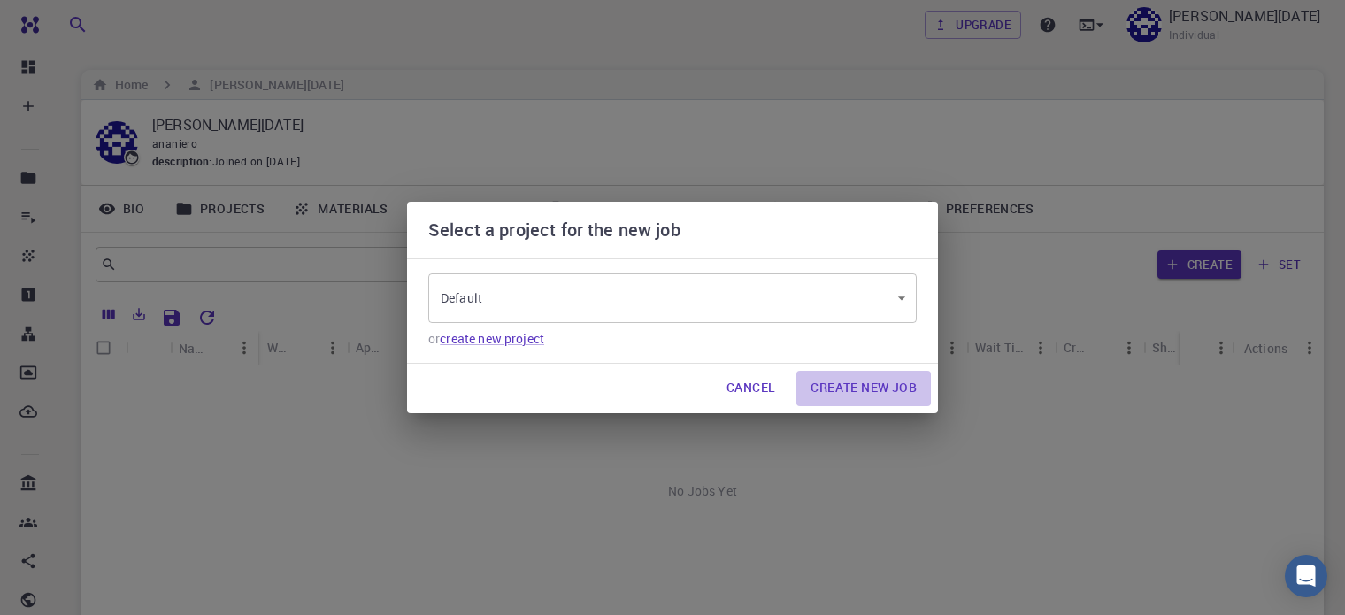
click at [841, 385] on button "Create New Job" at bounding box center [863, 388] width 134 height 35
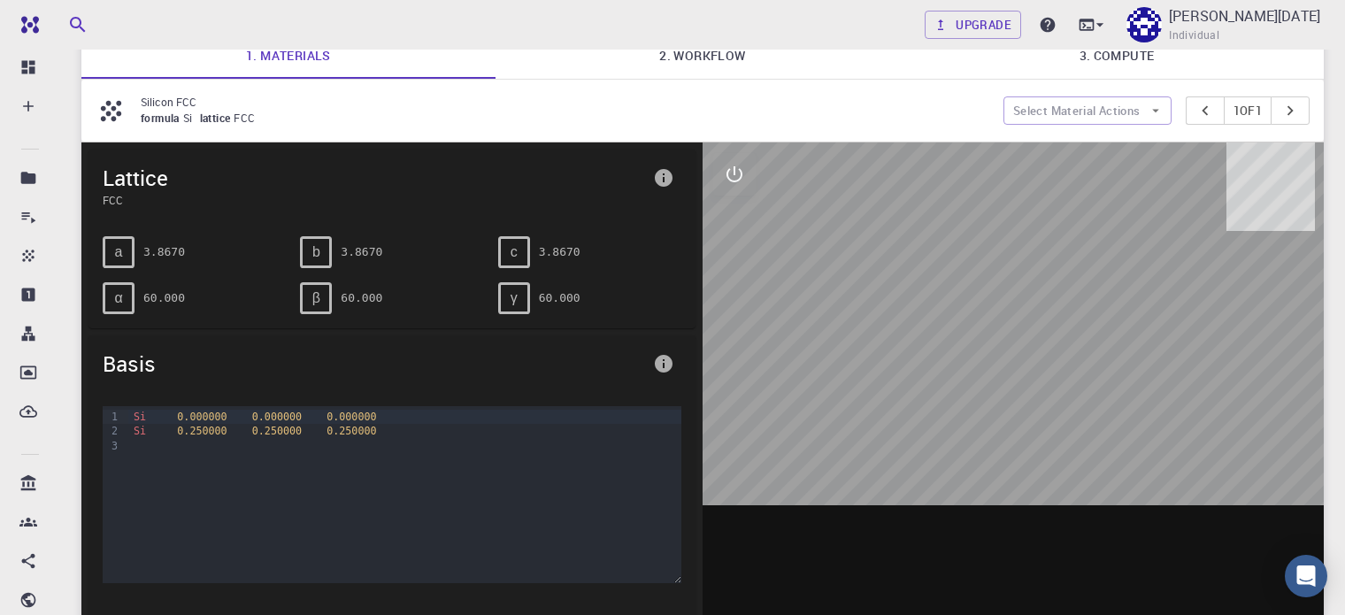
scroll to position [142, 0]
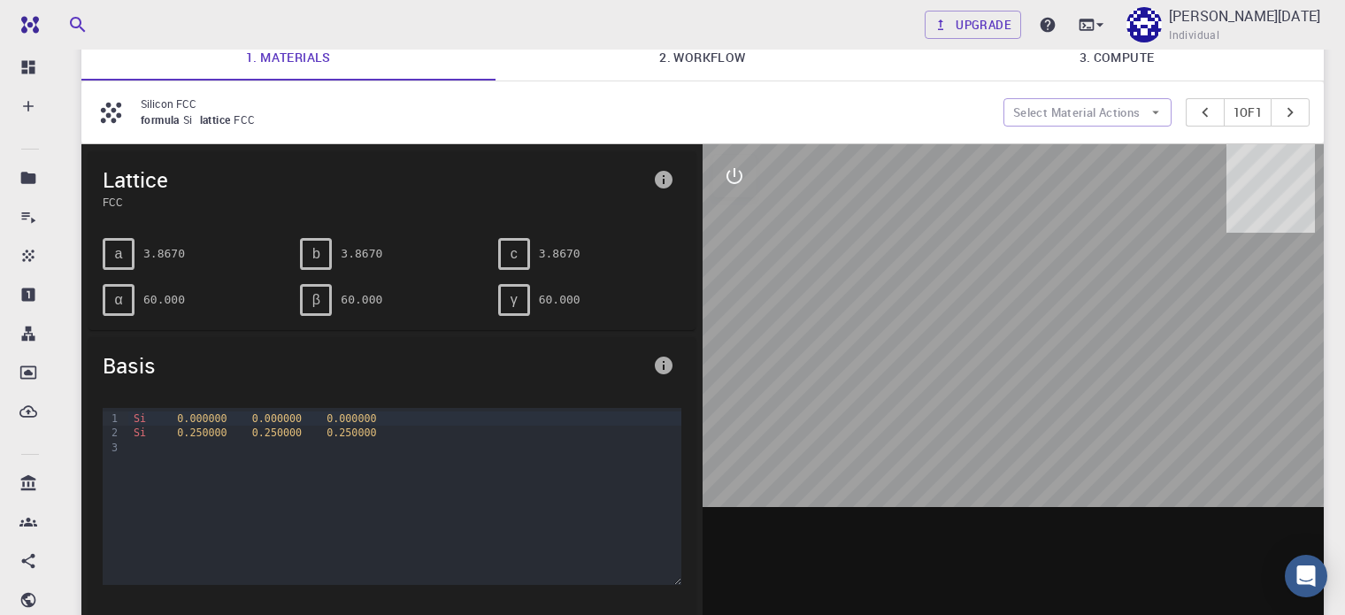
click at [234, 116] on span "lattice" at bounding box center [217, 119] width 35 height 14
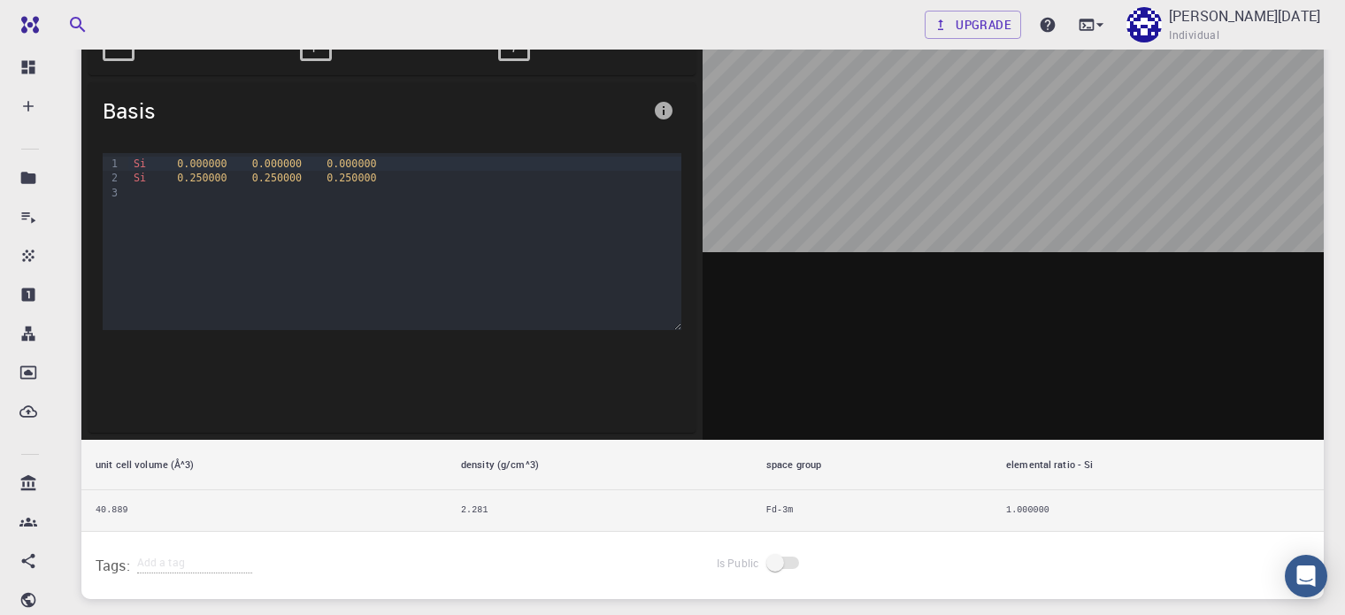
scroll to position [515, 0]
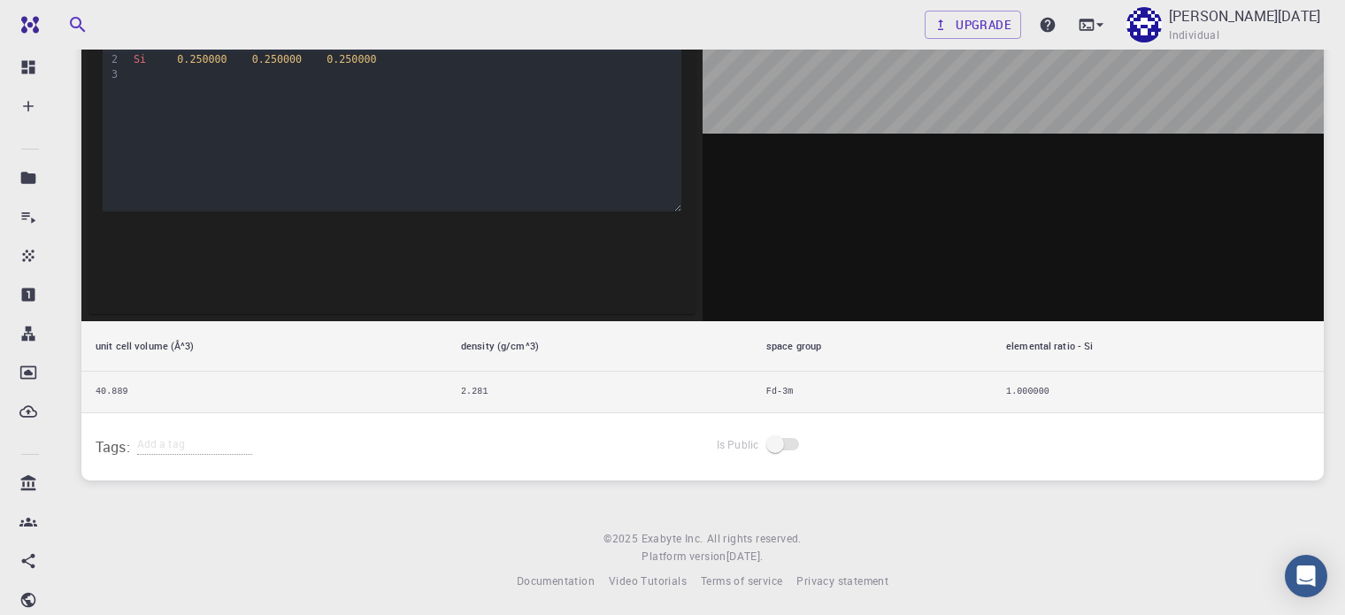
click at [535, 350] on th "density (g/cm^3)" at bounding box center [599, 346] width 305 height 50
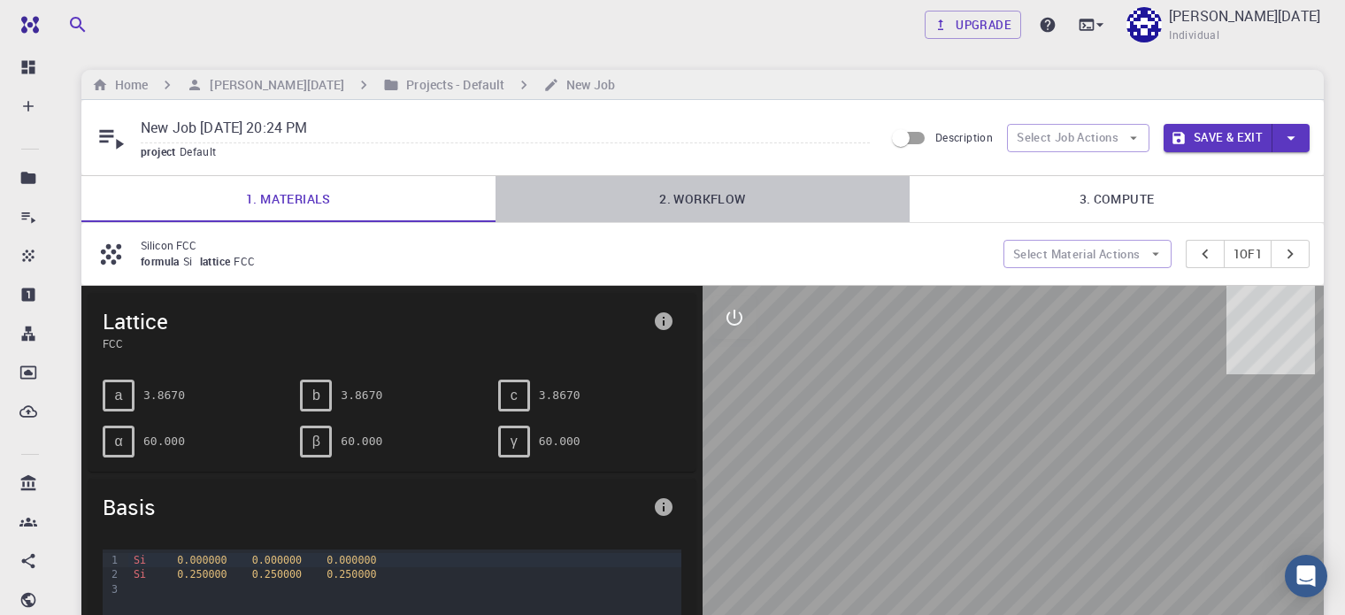
click at [657, 198] on link "2. Workflow" at bounding box center [702, 199] width 414 height 46
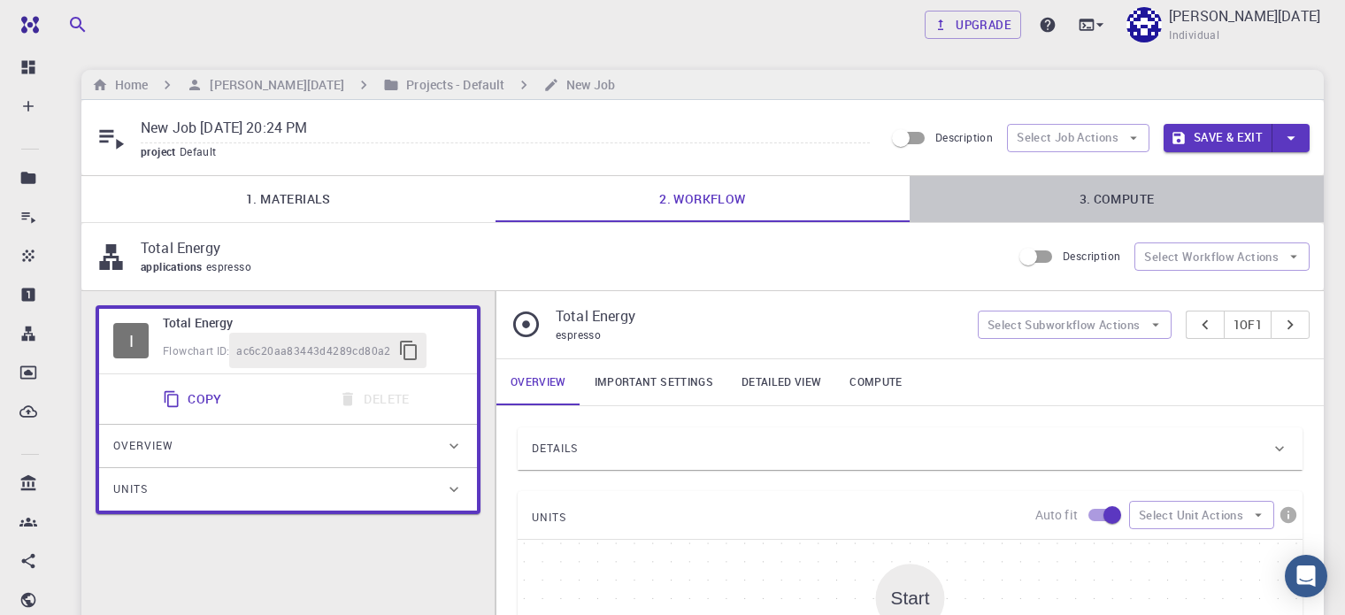
click at [1108, 199] on link "3. Compute" at bounding box center [1116, 199] width 414 height 46
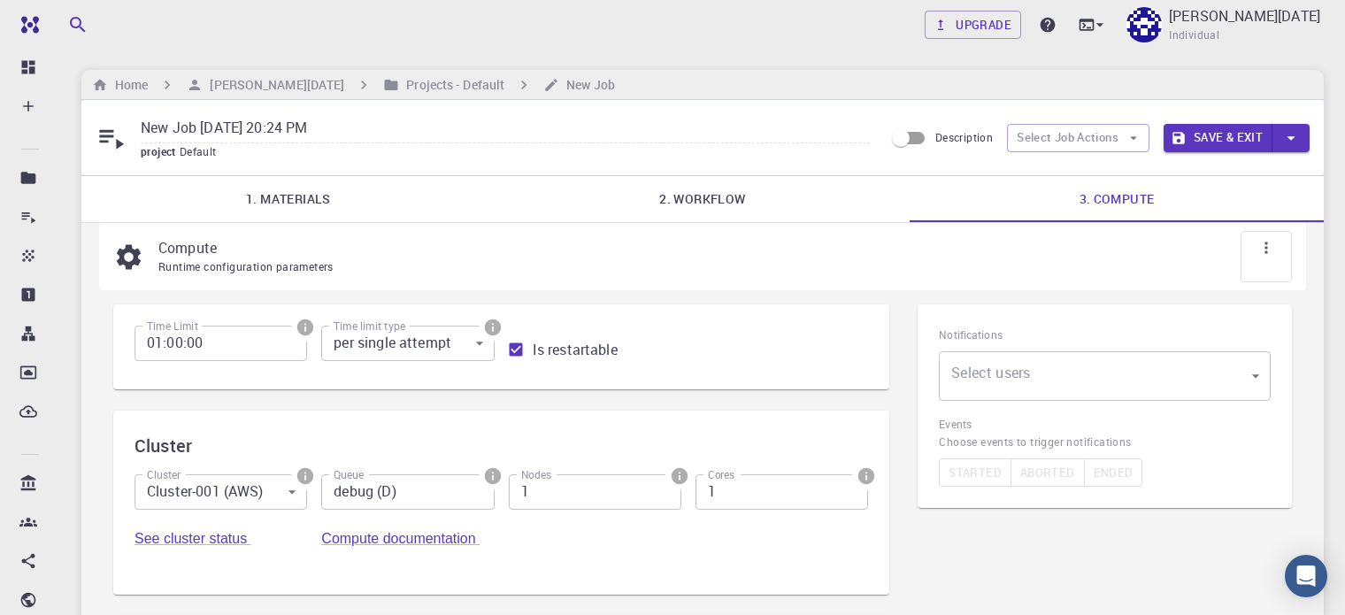
click at [735, 197] on link "2. Workflow" at bounding box center [702, 199] width 414 height 46
